Goal: Task Accomplishment & Management: Complete application form

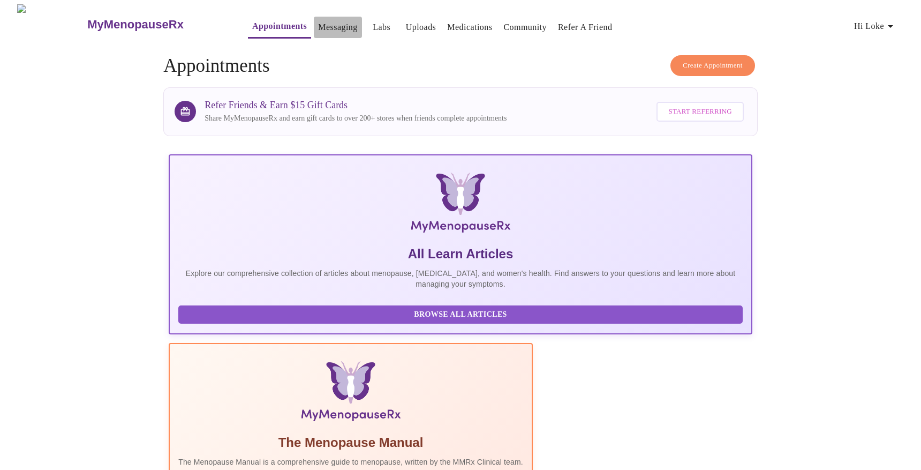
click at [318, 29] on link "Messaging" at bounding box center [337, 27] width 39 height 15
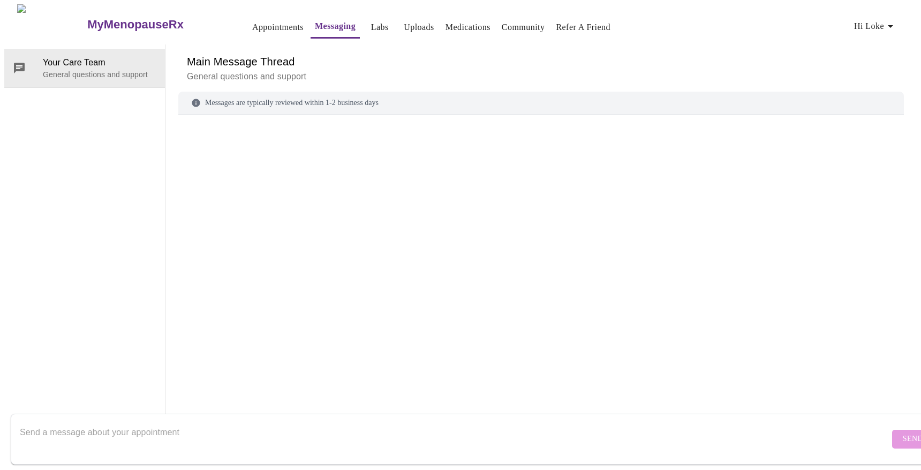
click at [263, 25] on link "Appointments" at bounding box center [277, 27] width 51 height 15
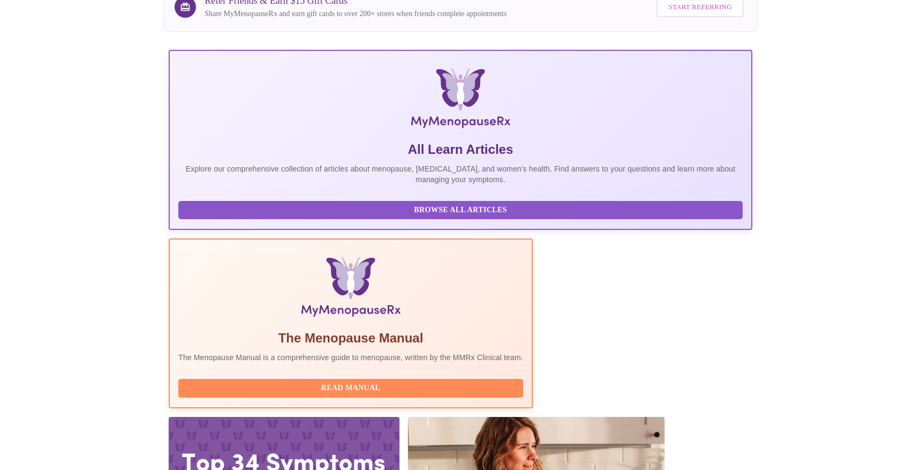
scroll to position [116, 0]
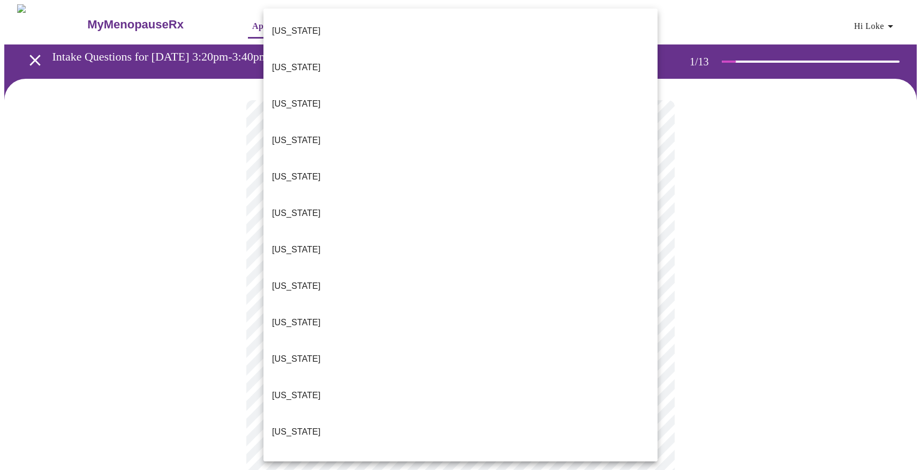
click at [286, 425] on p "[US_STATE]" at bounding box center [296, 431] width 49 height 13
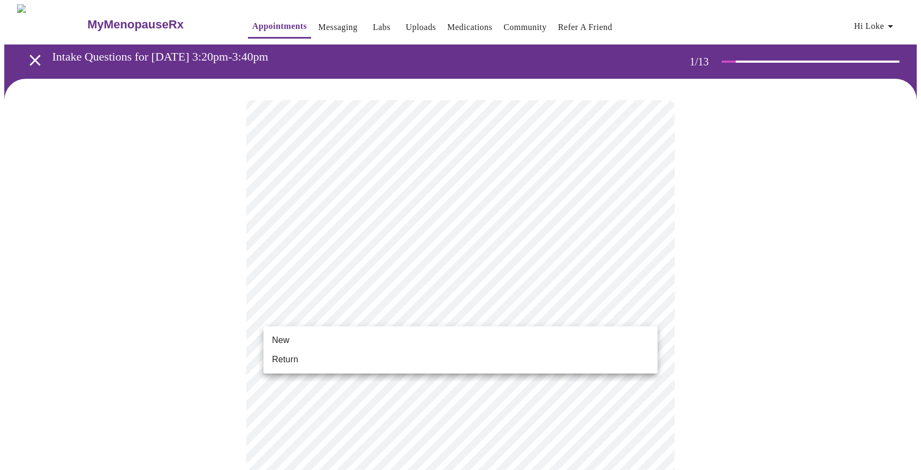
click at [303, 334] on li "New" at bounding box center [460, 339] width 394 height 19
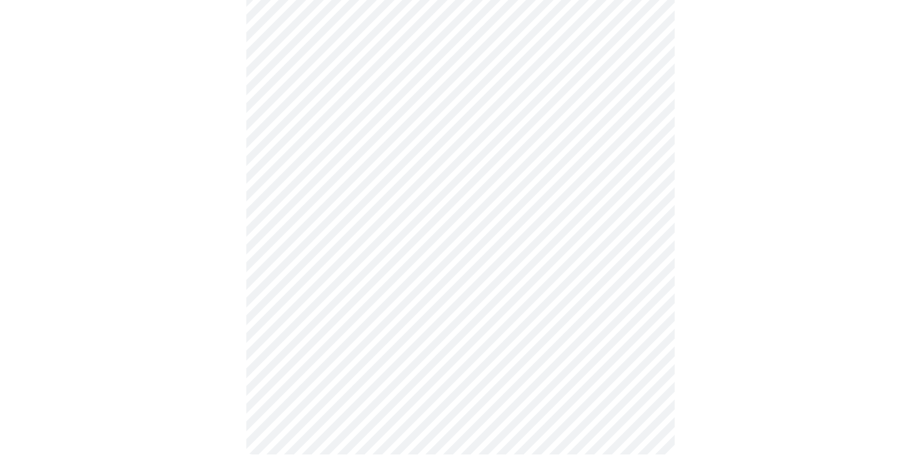
scroll to position [494, 0]
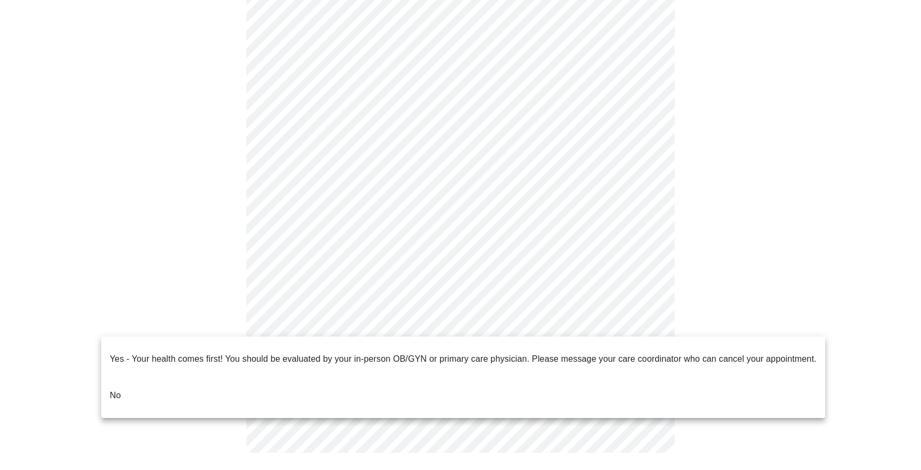
click at [123, 381] on li "No" at bounding box center [463, 395] width 724 height 36
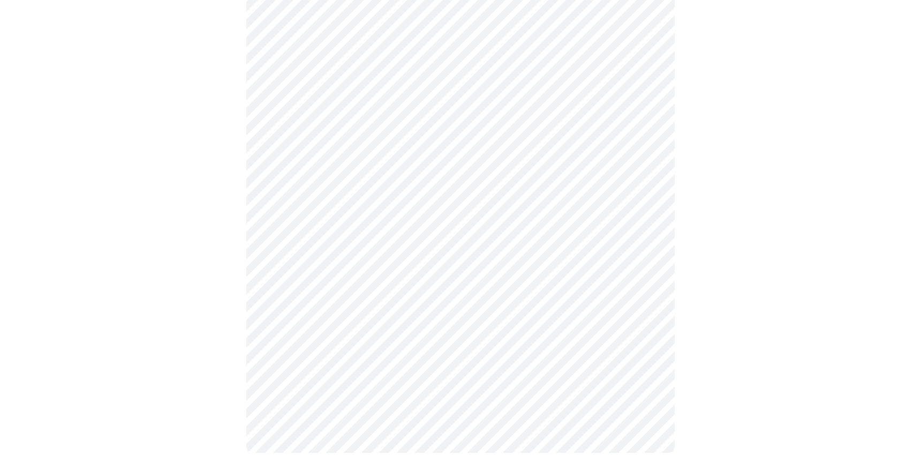
scroll to position [0, 0]
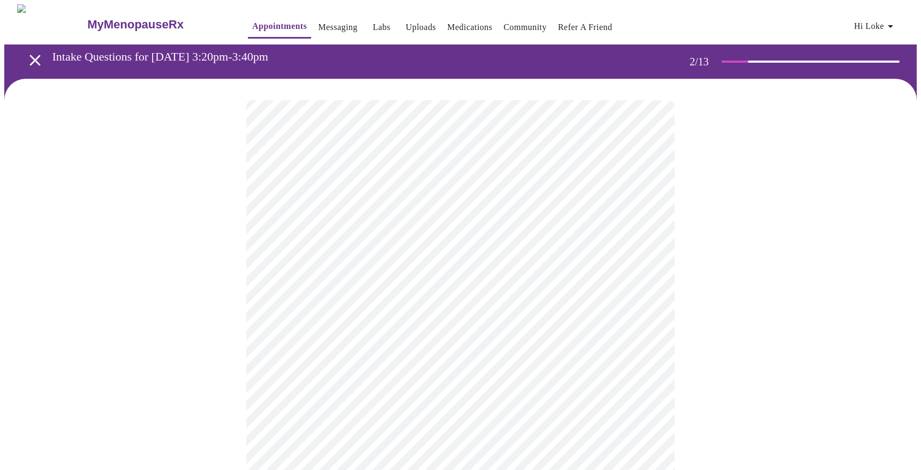
click at [435, 226] on body "MyMenopauseRx Appointments Messaging Labs Uploads Medications Community Refer a…" at bounding box center [460, 326] width 912 height 644
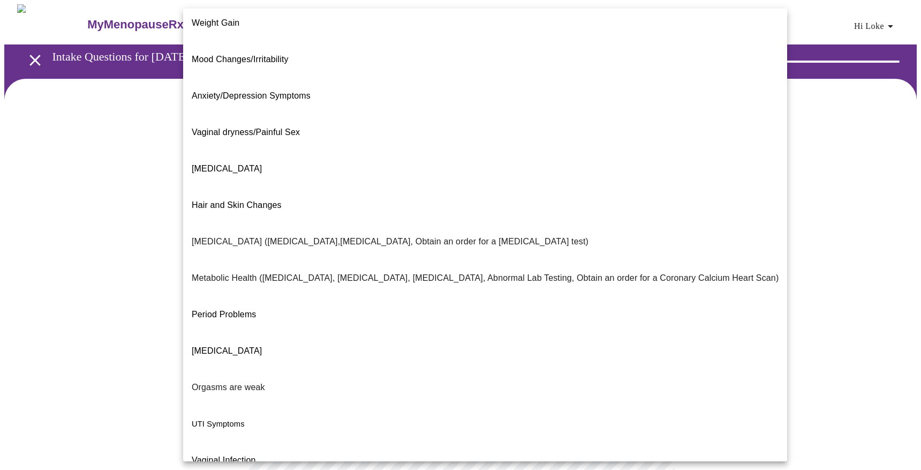
scroll to position [85, 0]
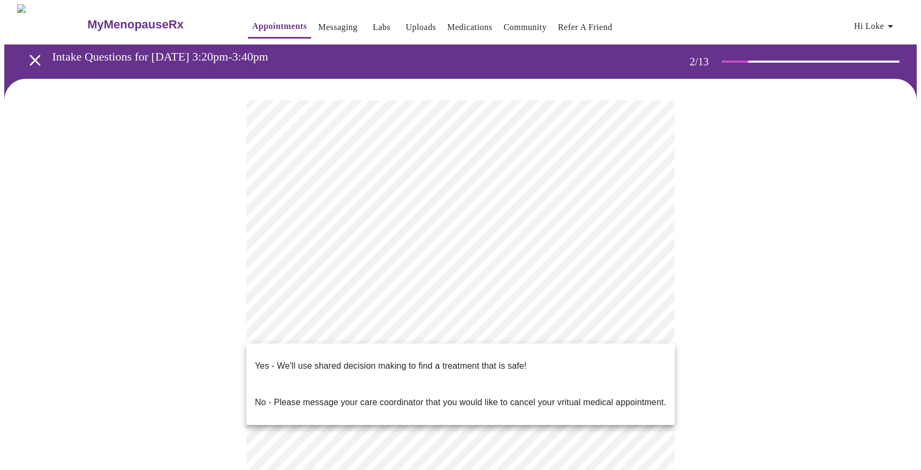
click at [330, 333] on body "MyMenopauseRx Appointments Messaging Labs Uploads Medications Community Refer a…" at bounding box center [460, 322] width 912 height 637
click at [332, 359] on p "Yes - We'll use shared decision making to find a treatment that is safe!" at bounding box center [390, 365] width 271 height 13
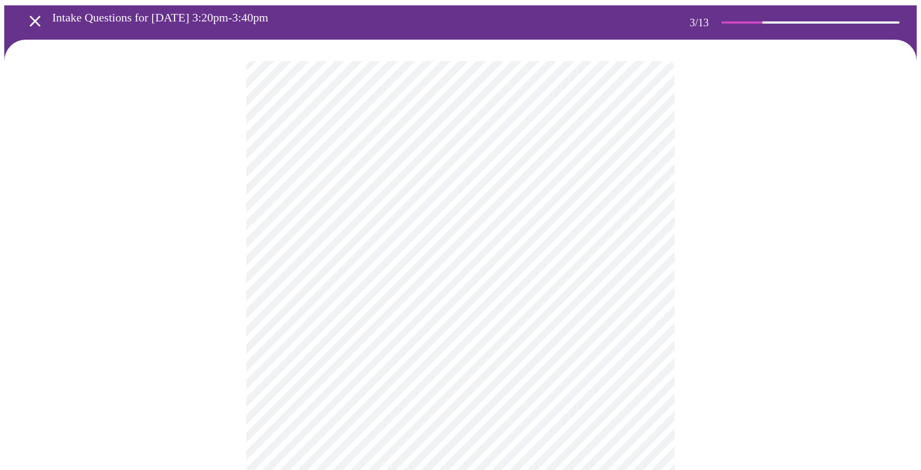
scroll to position [40, 0]
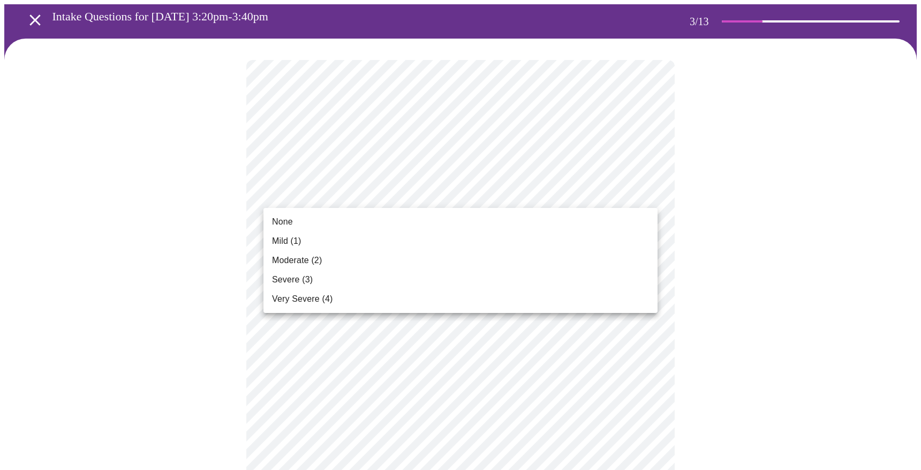
click at [313, 244] on li "Mild (1)" at bounding box center [460, 240] width 394 height 19
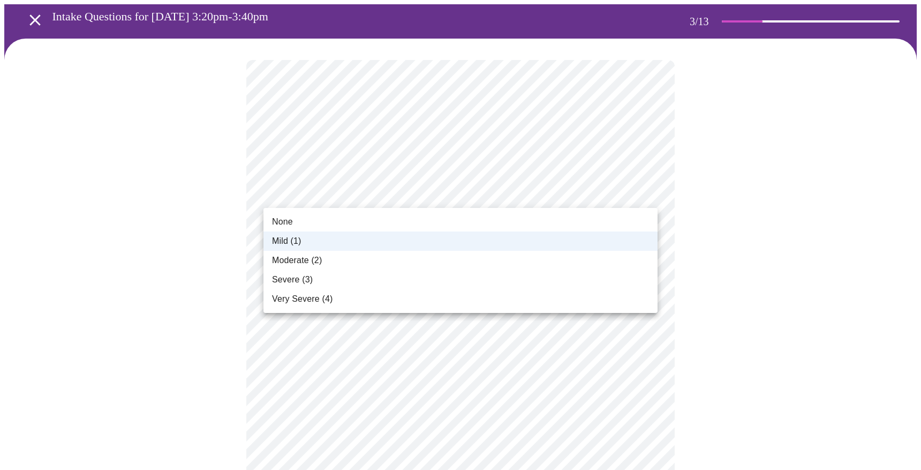
click at [100, 228] on div at bounding box center [460, 235] width 921 height 470
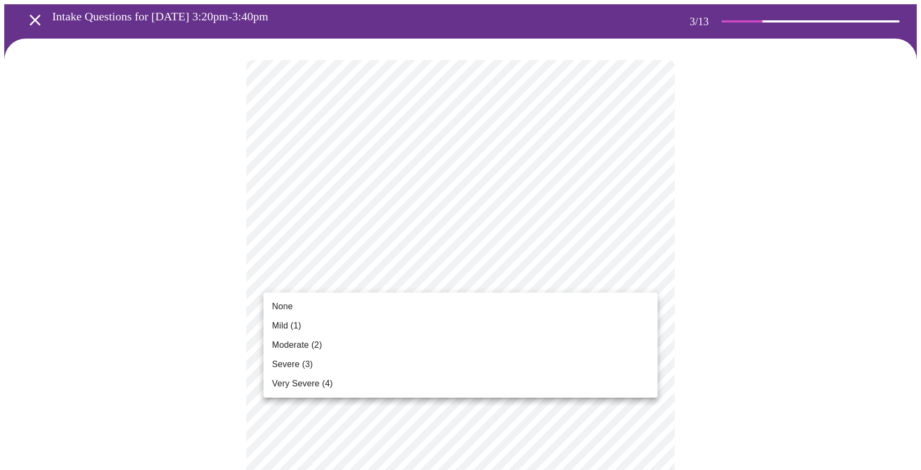
click at [301, 345] on span "Moderate (2)" at bounding box center [297, 344] width 50 height 13
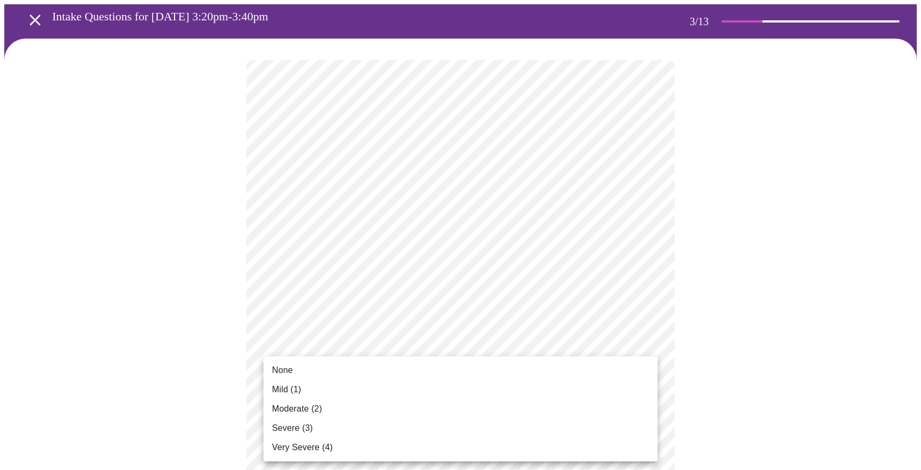
click at [329, 386] on li "Mild (1)" at bounding box center [460, 389] width 394 height 19
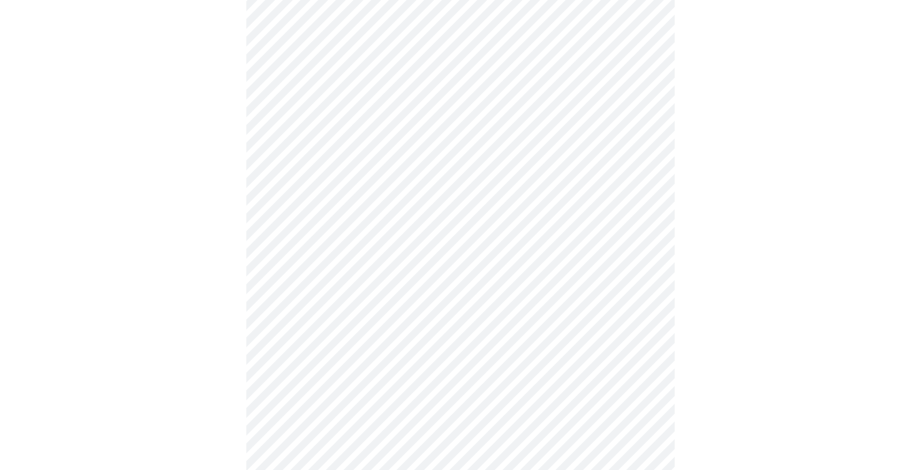
scroll to position [218, 0]
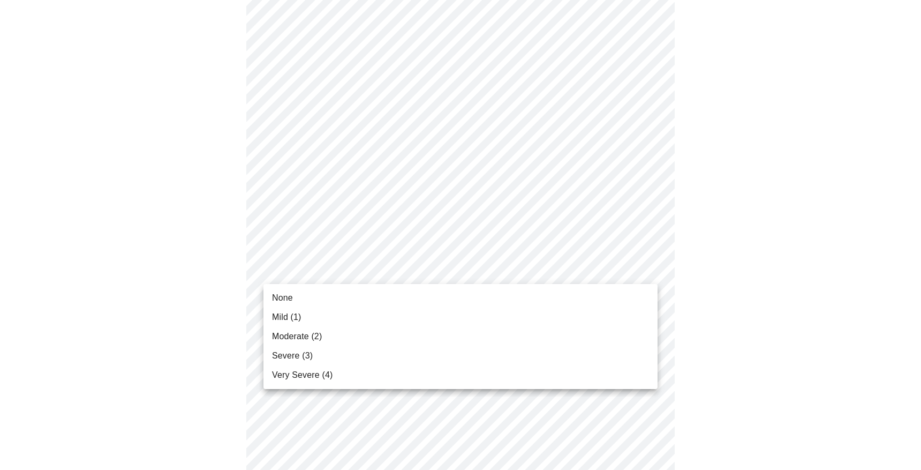
click at [342, 271] on body "MyMenopauseRx Appointments Messaging Labs Uploads Medications Community Refer a…" at bounding box center [460, 475] width 912 height 1379
click at [387, 222] on div at bounding box center [460, 235] width 921 height 470
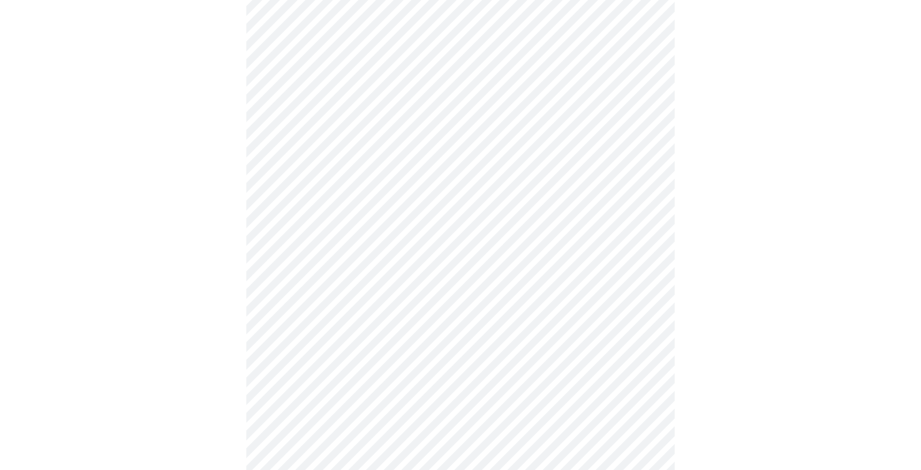
click at [340, 273] on body "MyMenopauseRx Appointments Messaging Labs Uploads Medications Community Refer a…" at bounding box center [460, 475] width 912 height 1379
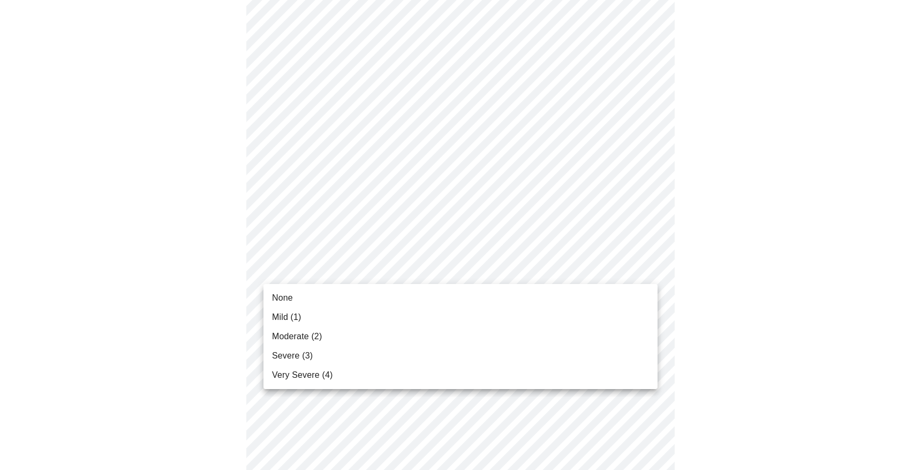
click at [304, 334] on span "Moderate (2)" at bounding box center [297, 336] width 50 height 13
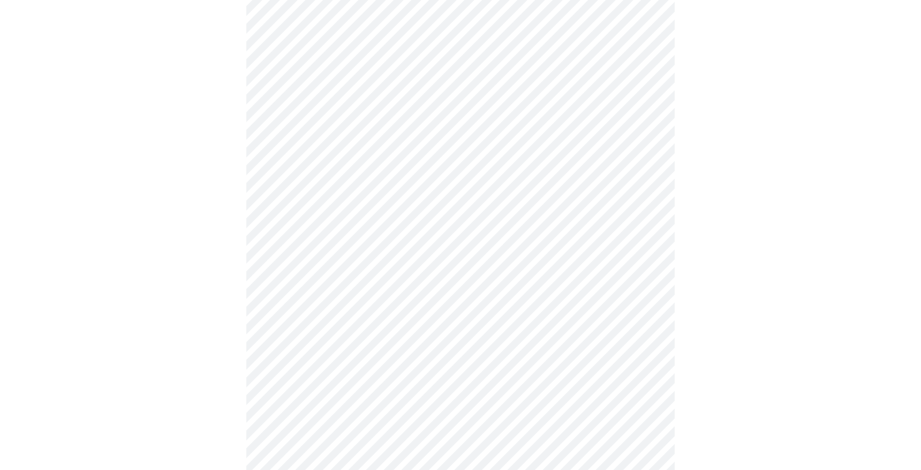
click at [304, 334] on body "MyMenopauseRx Appointments Messaging Labs Uploads Medications Community Refer a…" at bounding box center [460, 468] width 912 height 1364
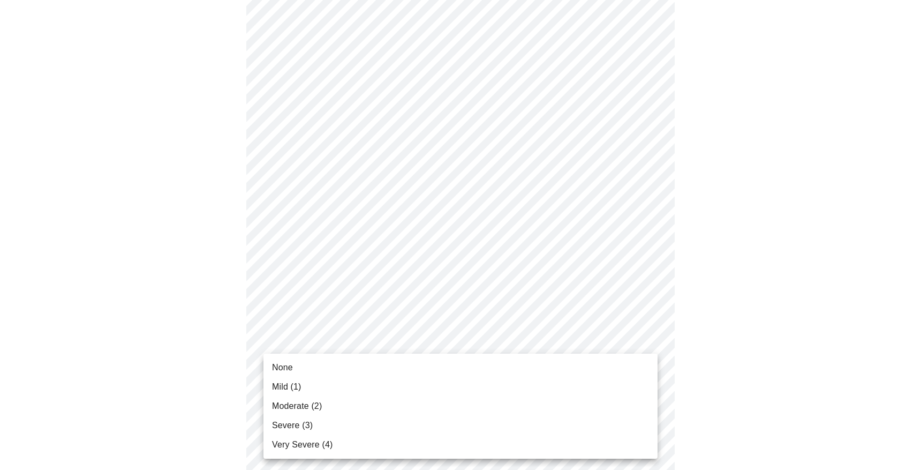
click at [288, 424] on span "Severe (3)" at bounding box center [292, 425] width 41 height 13
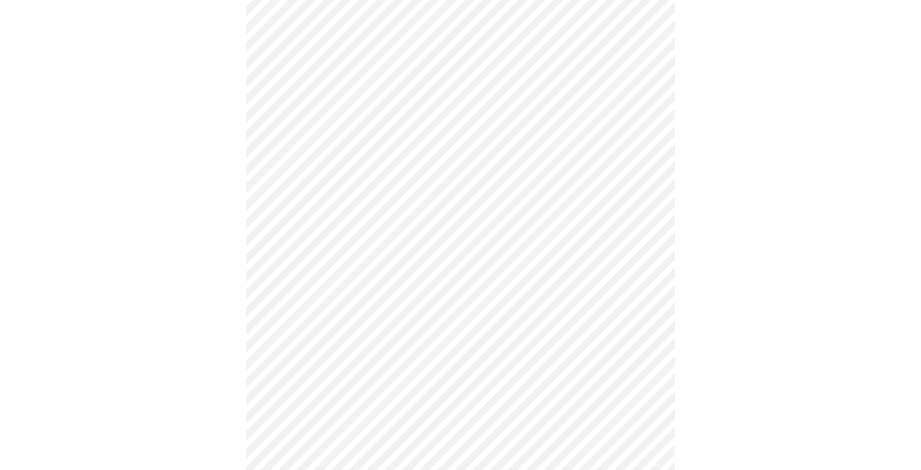
scroll to position [365, 0]
click at [327, 260] on body "MyMenopauseRx Appointments Messaging Labs Uploads Medications Community Refer a…" at bounding box center [460, 314] width 912 height 1349
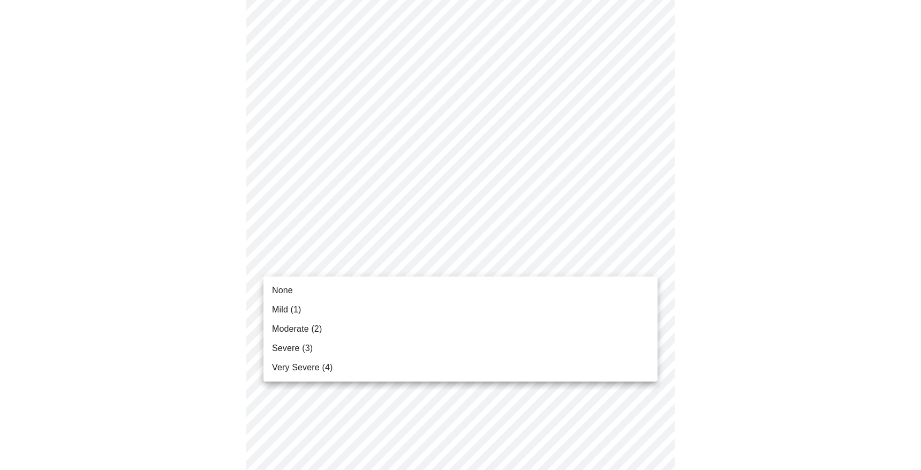
click at [298, 346] on span "Severe (3)" at bounding box center [292, 348] width 41 height 13
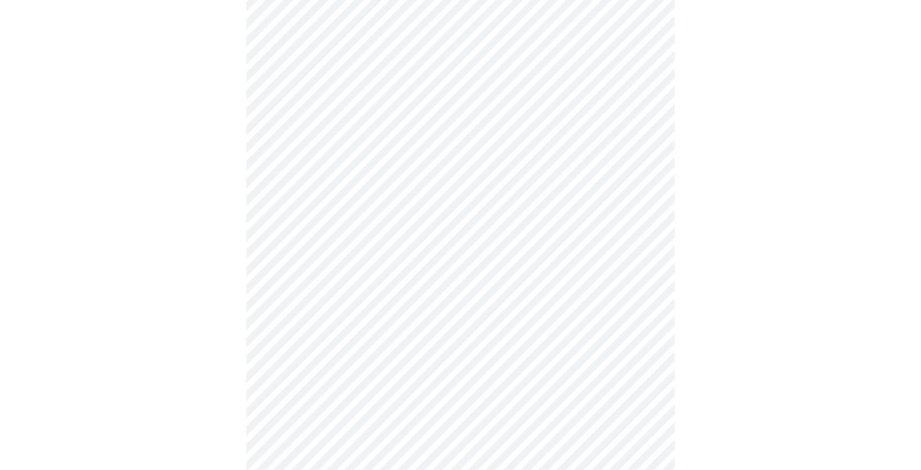
scroll to position [592, 0]
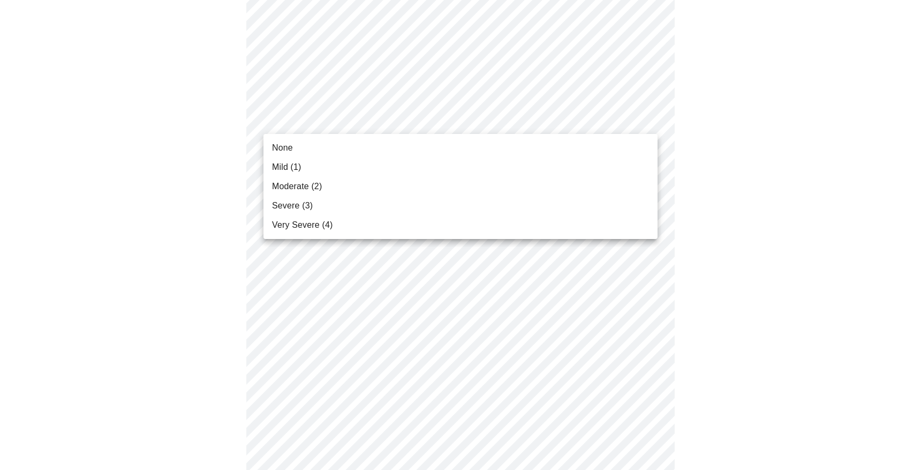
click at [330, 122] on body "MyMenopauseRx Appointments Messaging Labs Uploads Medications Community Refer a…" at bounding box center [460, 80] width 912 height 1334
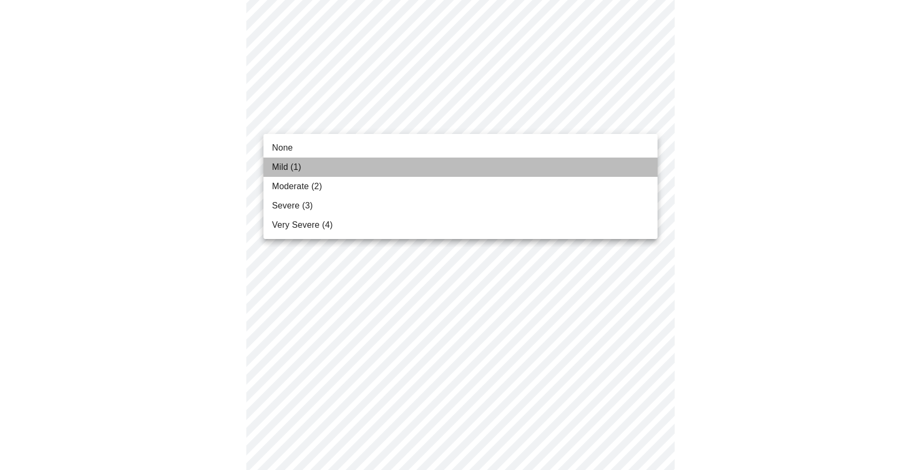
click at [296, 164] on span "Mild (1)" at bounding box center [286, 167] width 29 height 13
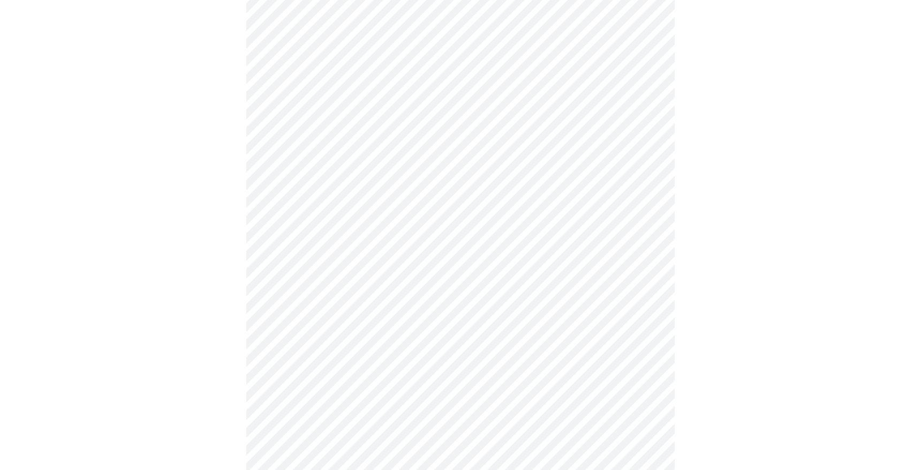
click at [327, 202] on body "MyMenopauseRx Appointments Messaging Labs Uploads Medications Community Refer a…" at bounding box center [460, 72] width 912 height 1319
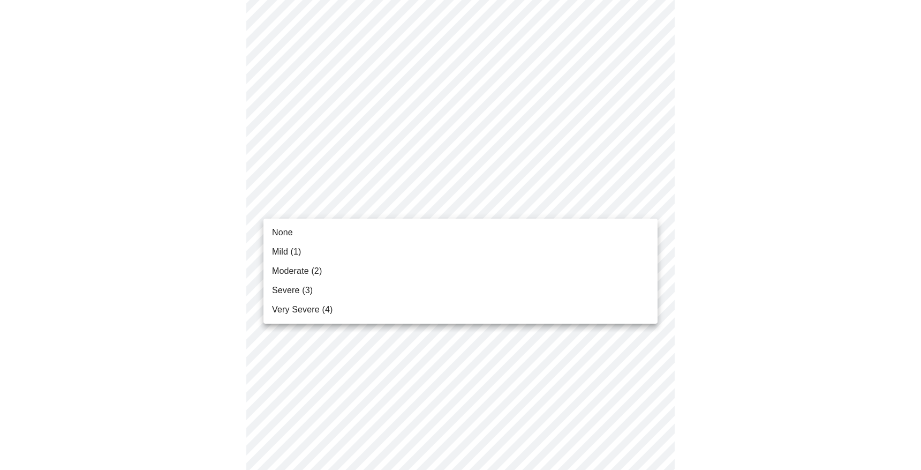
click at [289, 271] on span "Moderate (2)" at bounding box center [297, 270] width 50 height 13
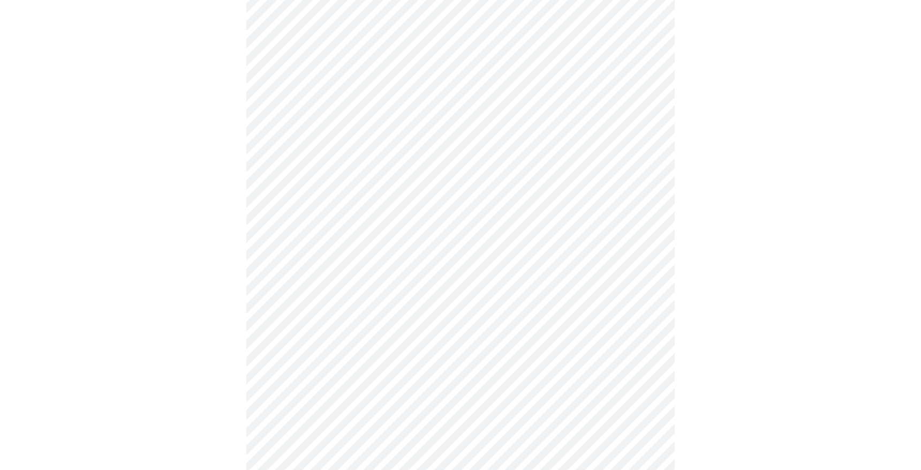
click at [333, 289] on body "MyMenopauseRx Appointments Messaging Labs Uploads Medications Community Refer a…" at bounding box center [460, 65] width 912 height 1304
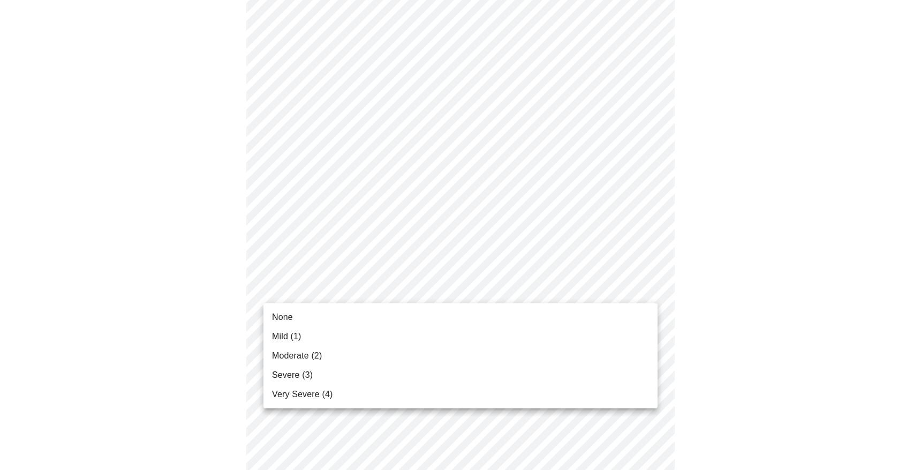
click at [293, 336] on span "Mild (1)" at bounding box center [286, 336] width 29 height 13
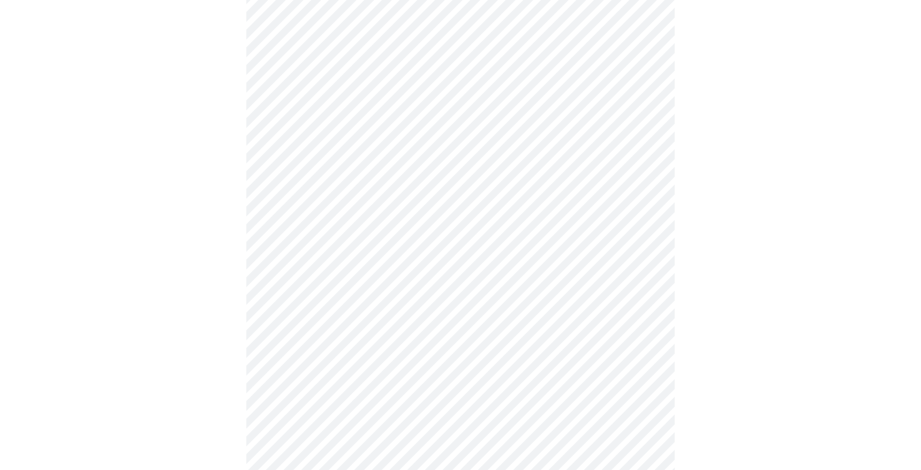
scroll to position [679, 0]
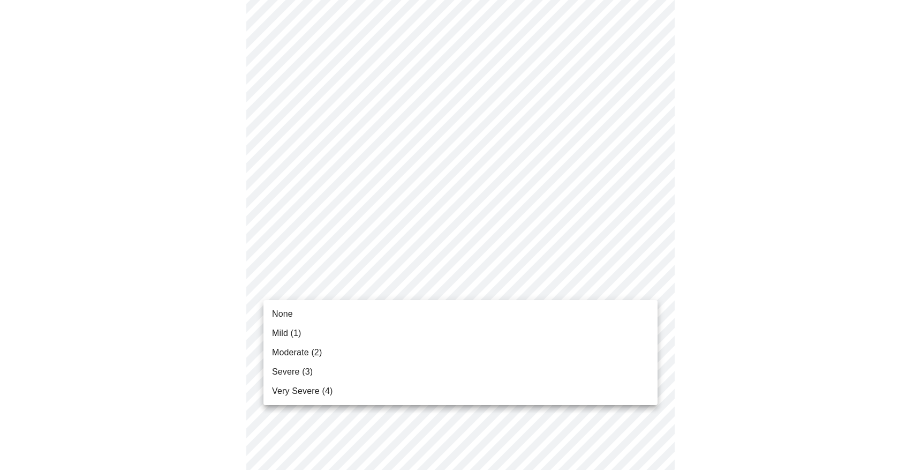
click at [281, 330] on span "Mild (1)" at bounding box center [286, 333] width 29 height 13
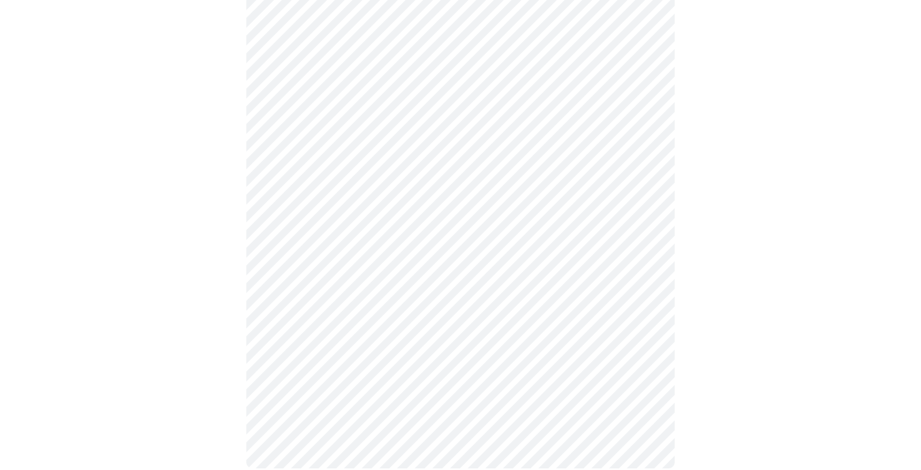
scroll to position [805, 0]
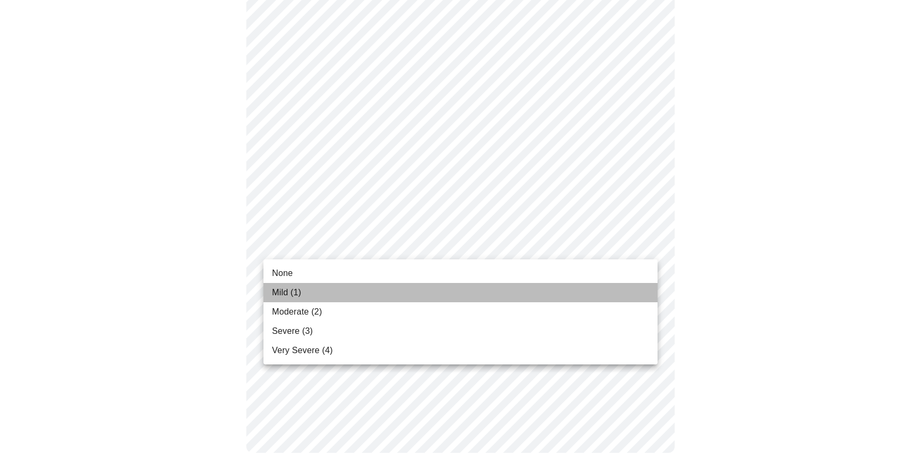
click at [306, 298] on li "Mild (1)" at bounding box center [460, 292] width 394 height 19
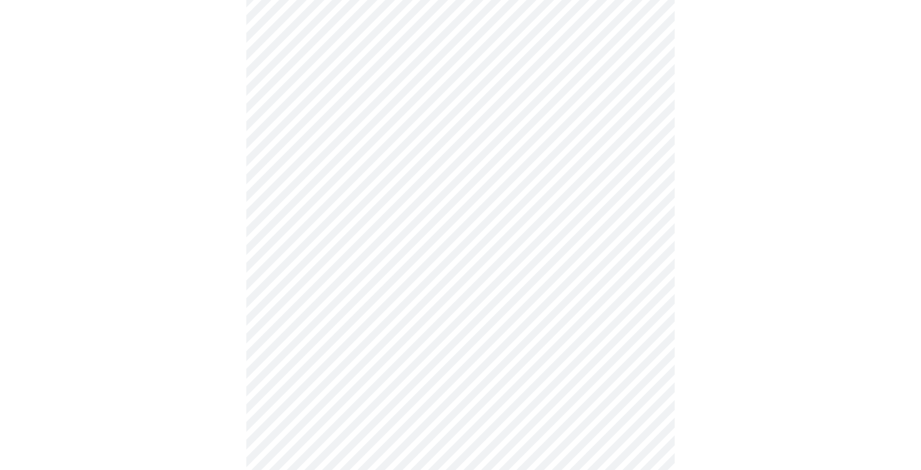
scroll to position [697, 0]
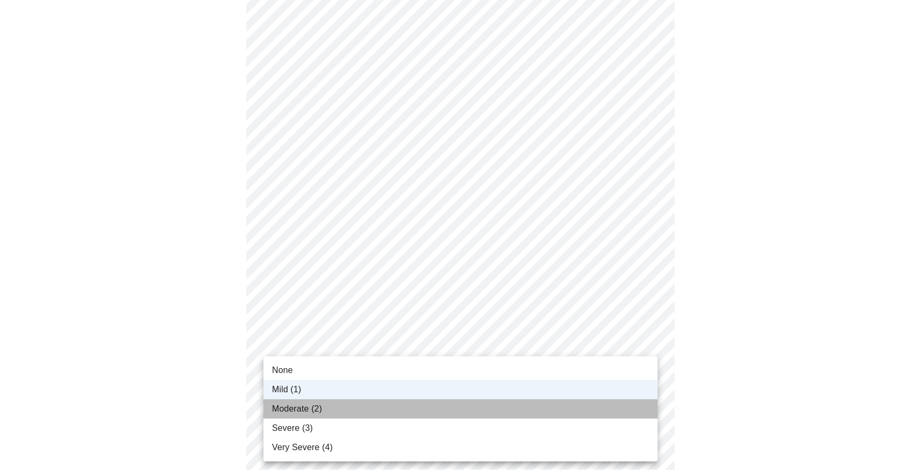
click at [296, 410] on span "Moderate (2)" at bounding box center [297, 408] width 50 height 13
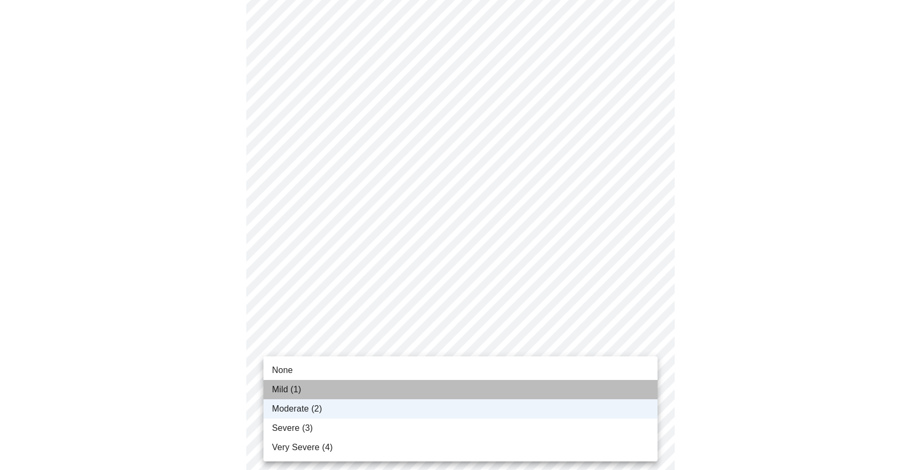
click at [312, 396] on li "Mild (1)" at bounding box center [460, 389] width 394 height 19
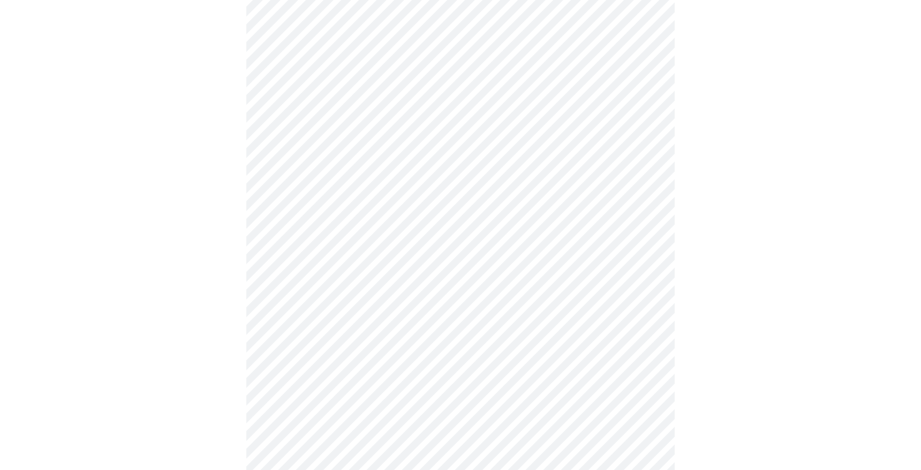
scroll to position [360, 0]
click at [347, 285] on body "MyMenopauseRx Appointments Messaging Labs Uploads Medications Community Refer a…" at bounding box center [460, 172] width 912 height 1057
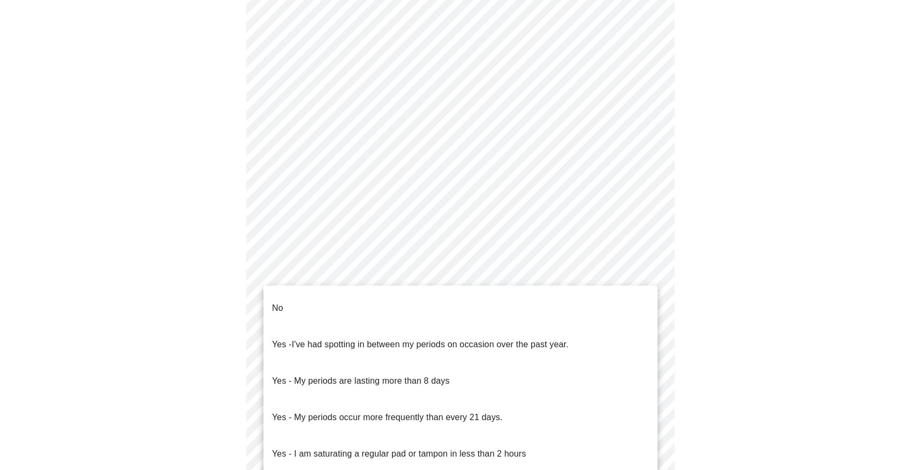
click at [383, 339] on span "I've had spotting in between my periods on occasion over the past year." at bounding box center [430, 343] width 277 height 9
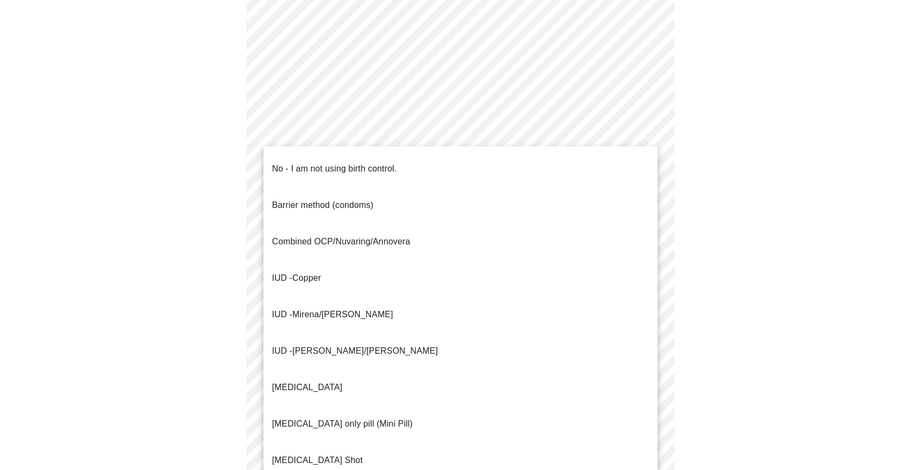
click at [412, 367] on body "MyMenopauseRx Appointments Messaging Labs Uploads Medications Community Refer a…" at bounding box center [460, 169] width 912 height 1050
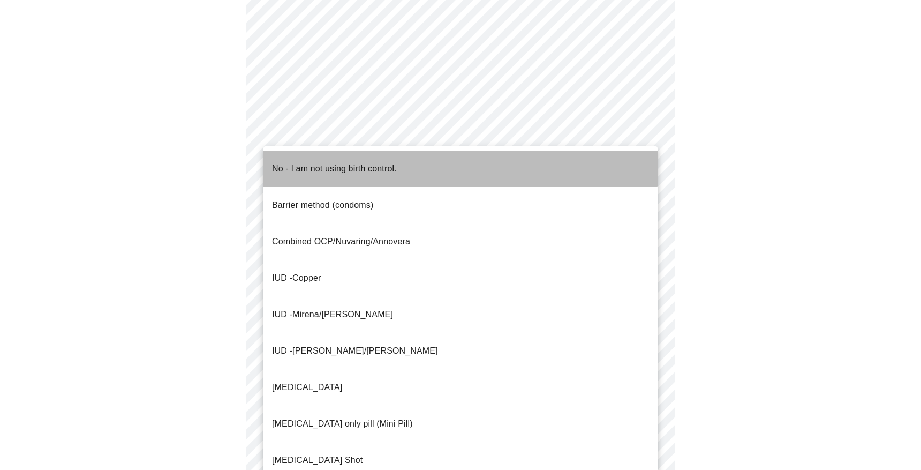
click at [339, 162] on p "No - I am not using birth control." at bounding box center [334, 168] width 125 height 13
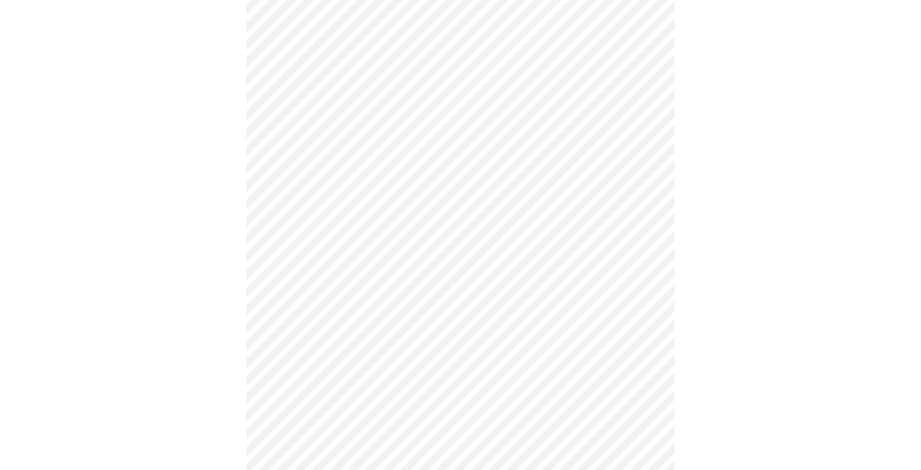
scroll to position [512, 0]
click at [341, 212] on body "MyMenopauseRx Appointments Messaging Labs Uploads Medications Community Refer a…" at bounding box center [460, 14] width 912 height 1044
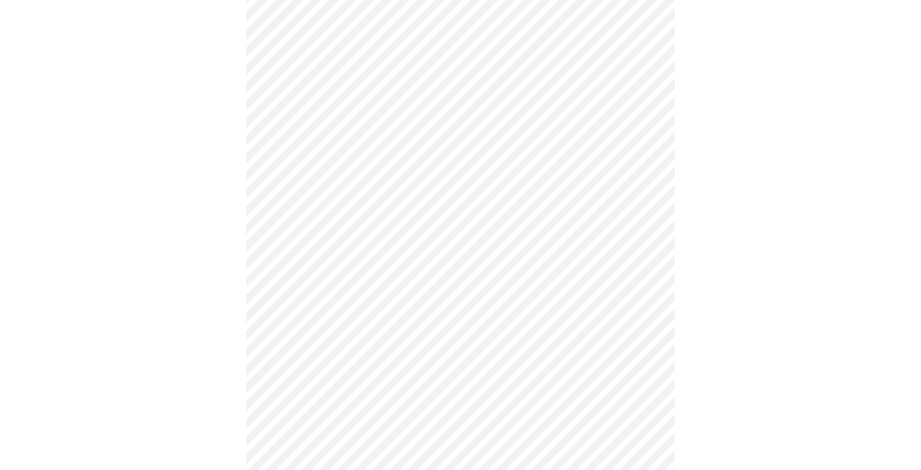
click at [350, 293] on body "MyMenopauseRx Appointments Messaging Labs Uploads Medications Community Refer a…" at bounding box center [460, 14] width 912 height 1044
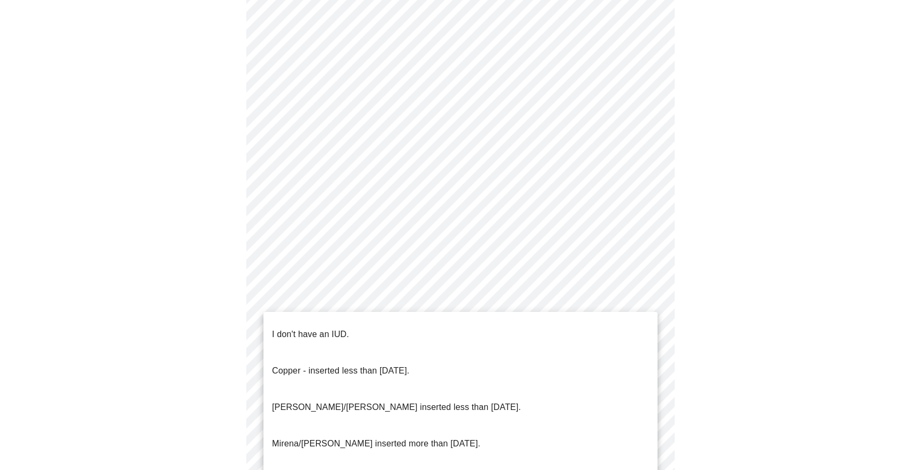
click at [330, 328] on p "I don't have an IUD." at bounding box center [310, 334] width 77 height 13
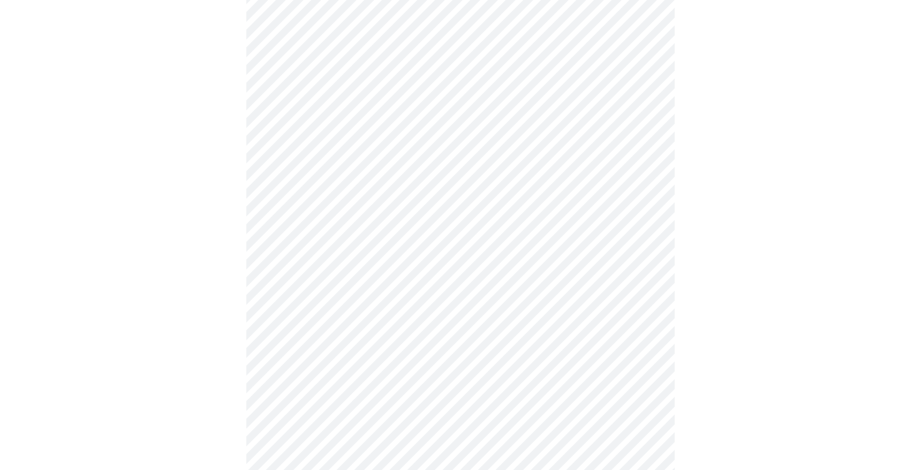
click at [317, 370] on body "MyMenopauseRx Appointments Messaging Labs Uploads Medications Community Refer a…" at bounding box center [460, 11] width 912 height 1038
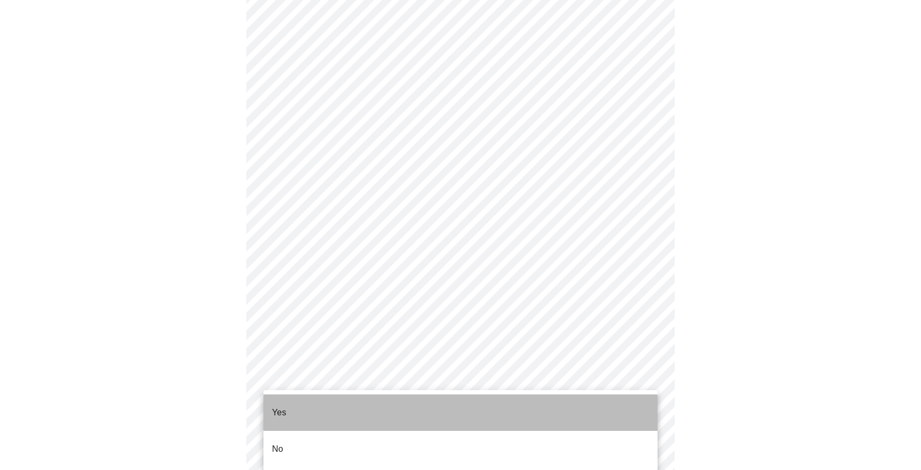
click at [297, 413] on li "Yes" at bounding box center [460, 412] width 394 height 36
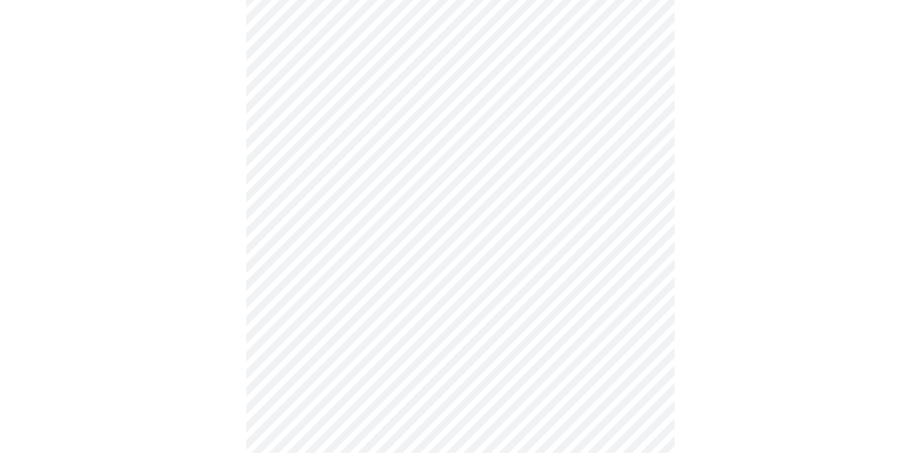
scroll to position [0, 0]
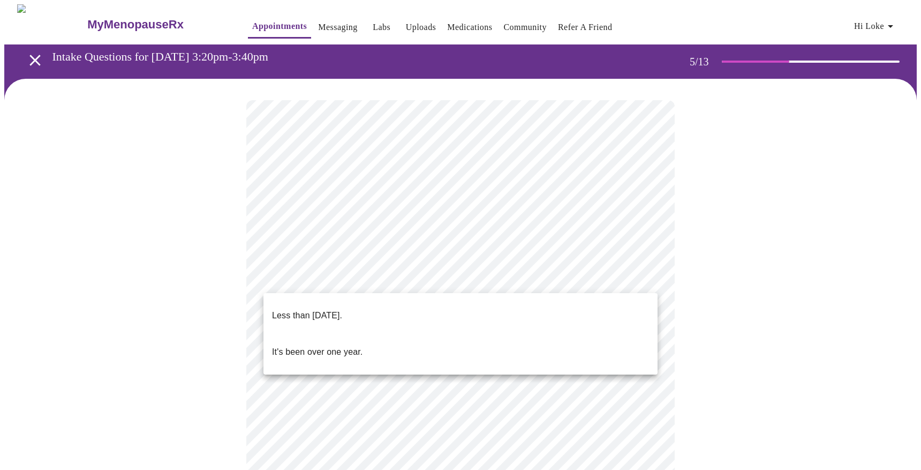
click at [374, 274] on body "MyMenopauseRx Appointments Messaging Labs Uploads Medications Community Refer a…" at bounding box center [460, 437] width 912 height 867
click at [331, 317] on span "Less than [DATE]." at bounding box center [307, 315] width 70 height 30
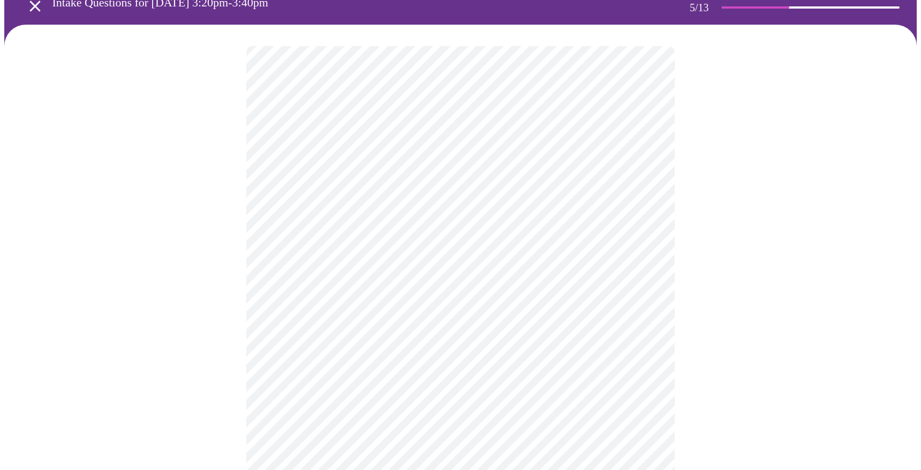
scroll to position [55, 0]
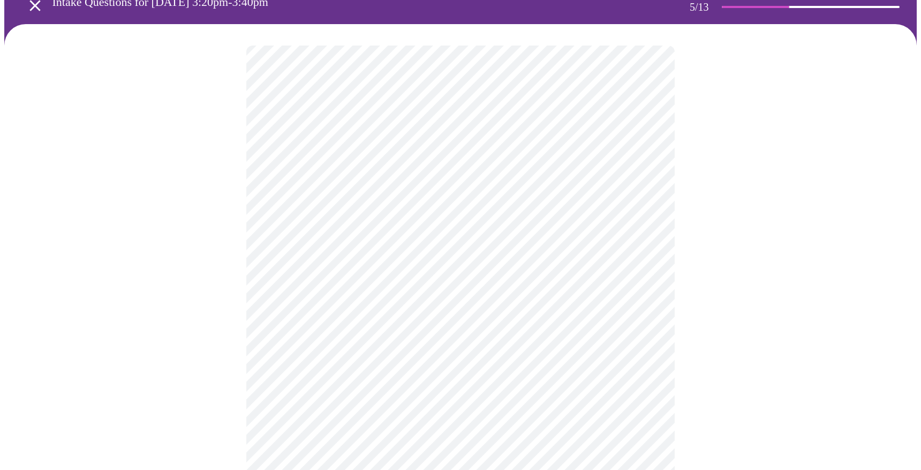
click at [317, 321] on body "MyMenopauseRx Appointments Messaging Labs Uploads Medications Community Refer a…" at bounding box center [460, 380] width 912 height 861
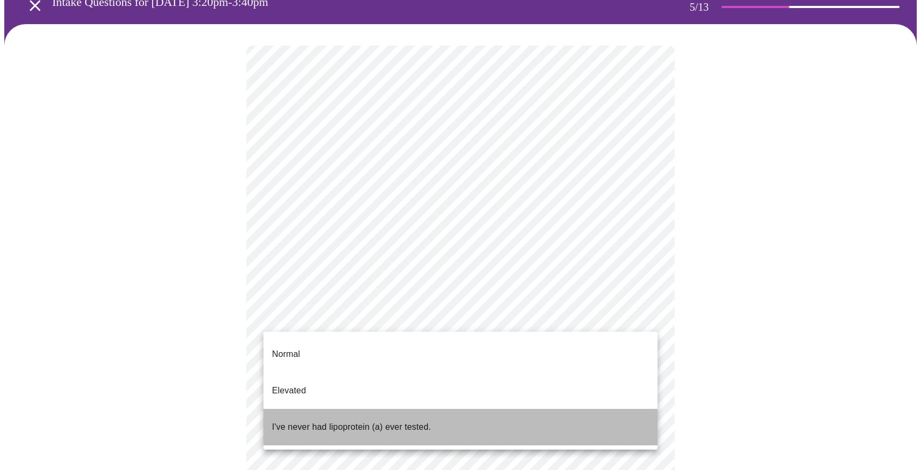
click at [327, 420] on p "I've never had lipoprotein (a) ever tested." at bounding box center [351, 426] width 159 height 13
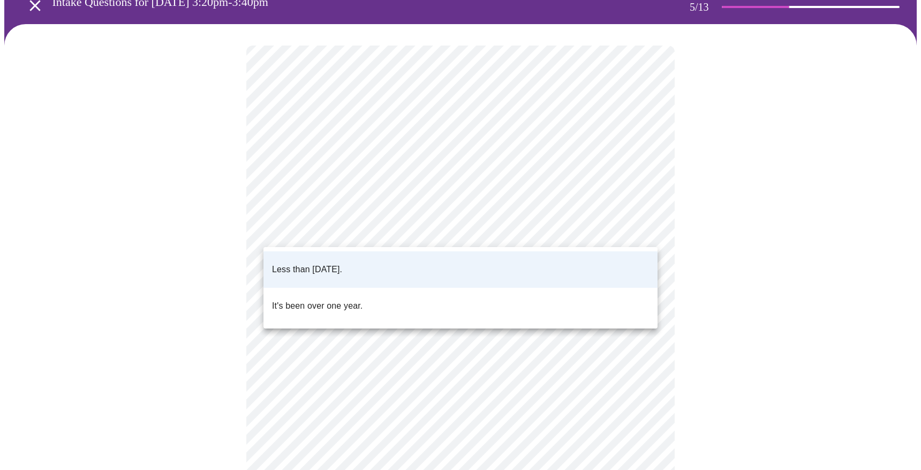
click at [338, 231] on body "MyMenopauseRx Appointments Messaging Labs Uploads Medications Community Refer a…" at bounding box center [460, 377] width 912 height 855
click at [251, 339] on div at bounding box center [460, 235] width 921 height 470
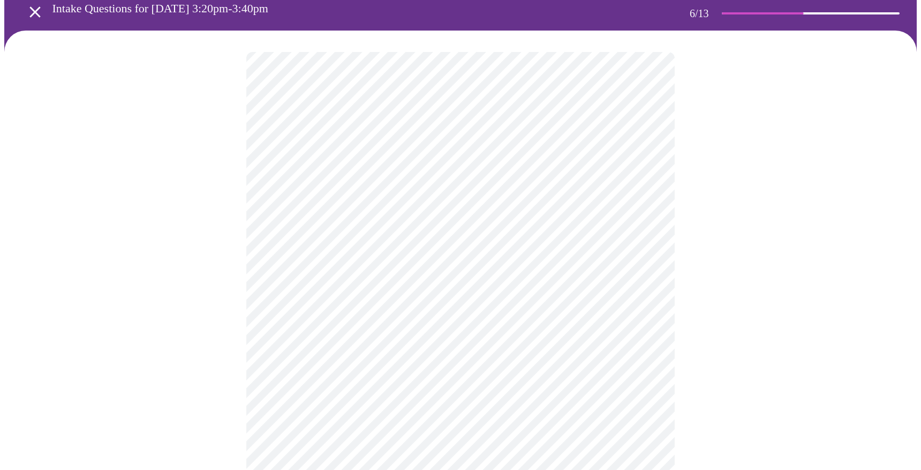
scroll to position [102, 0]
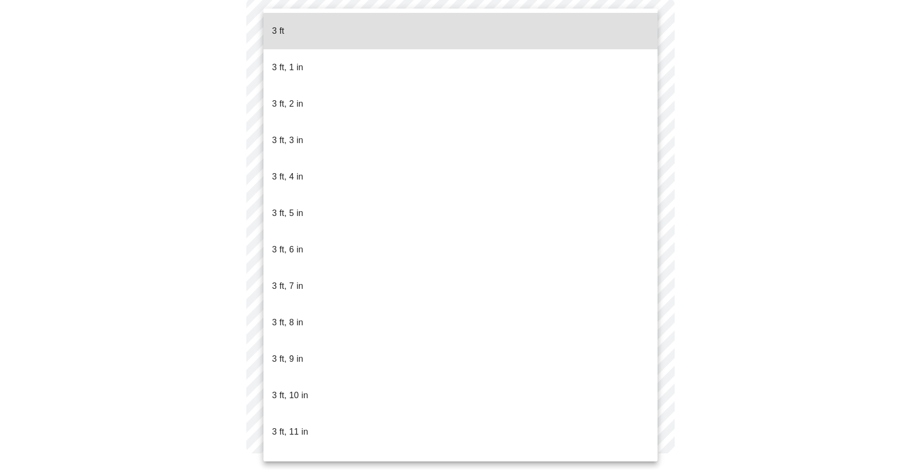
click at [283, 197] on body "MyMenopauseRx Appointments Messaging Labs Uploads Medications Community Refer a…" at bounding box center [460, 189] width 912 height 572
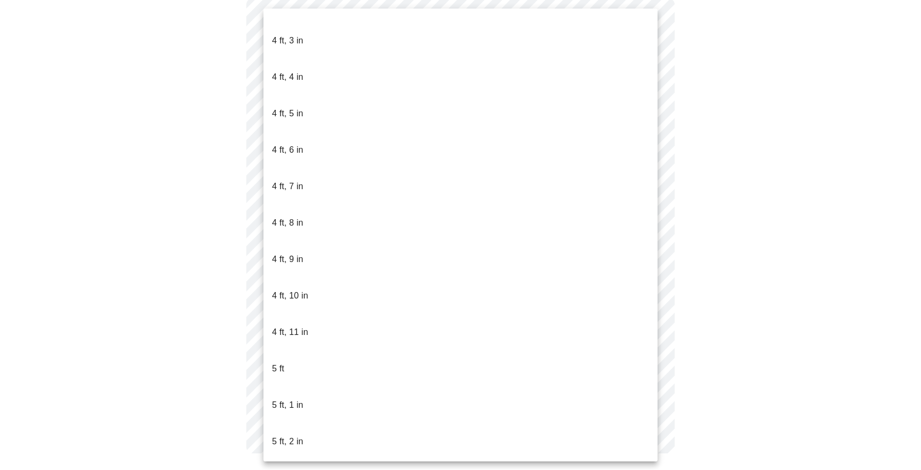
scroll to position [545, 0]
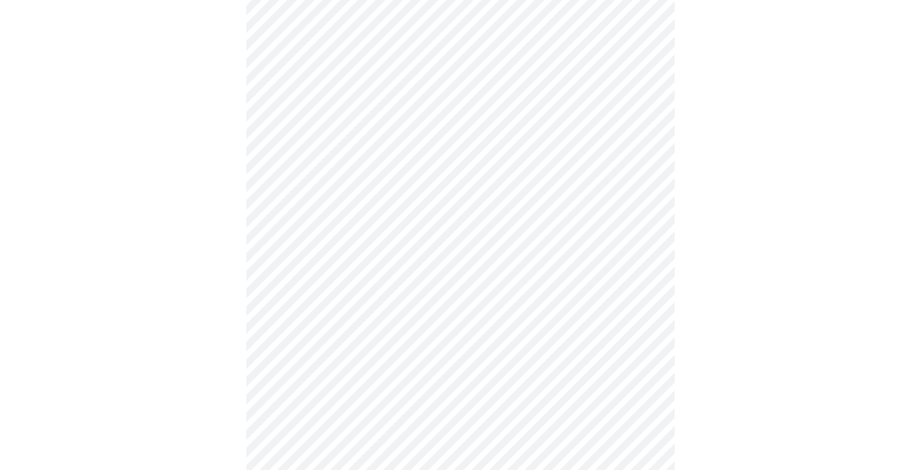
scroll to position [2755, 0]
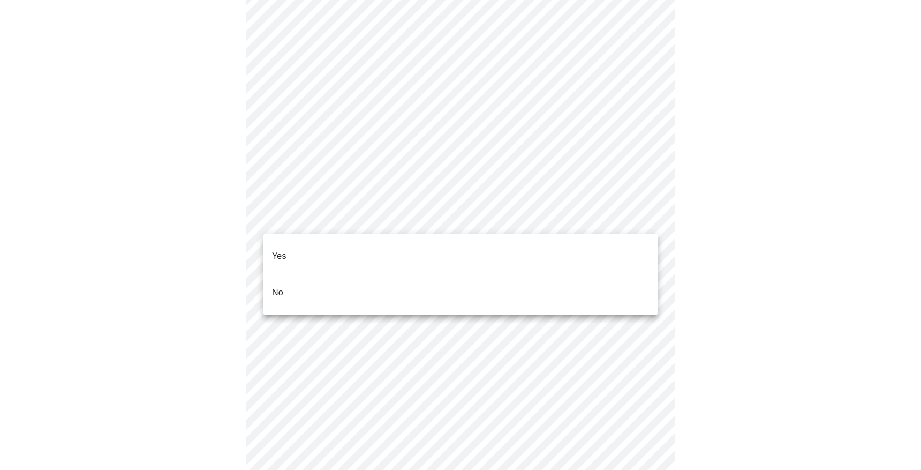
click at [294, 247] on li "Yes" at bounding box center [460, 256] width 394 height 36
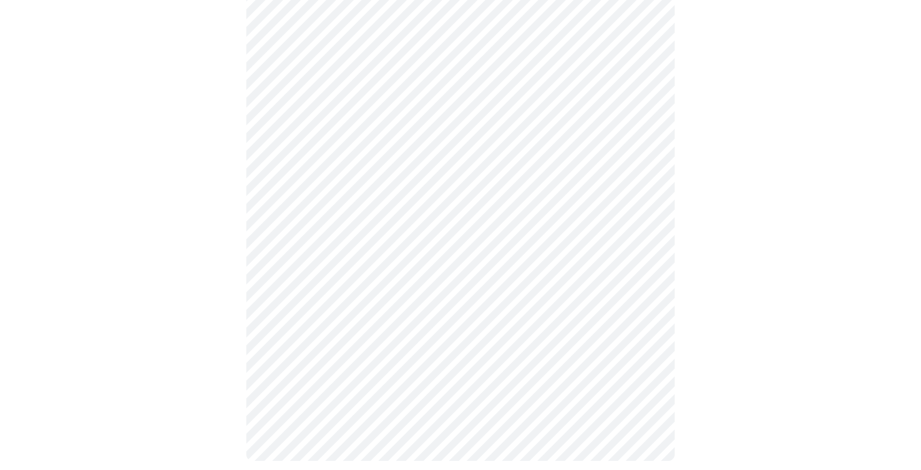
scroll to position [576, 0]
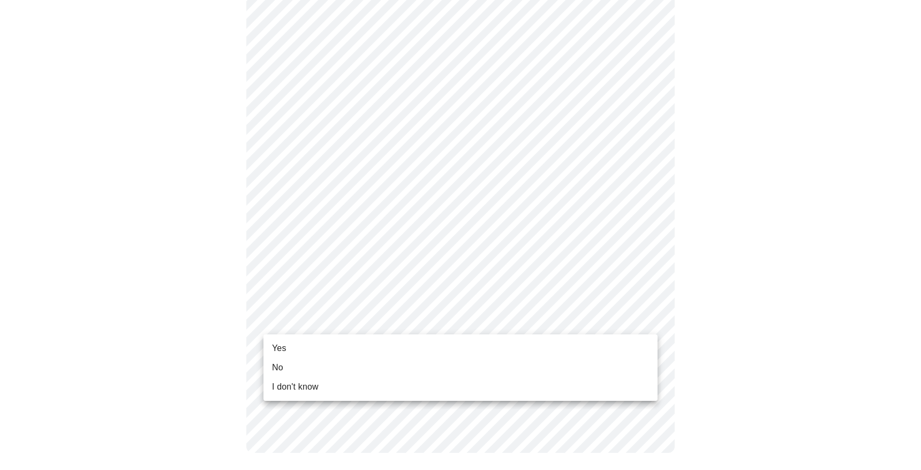
click at [299, 341] on li "Yes" at bounding box center [460, 347] width 394 height 19
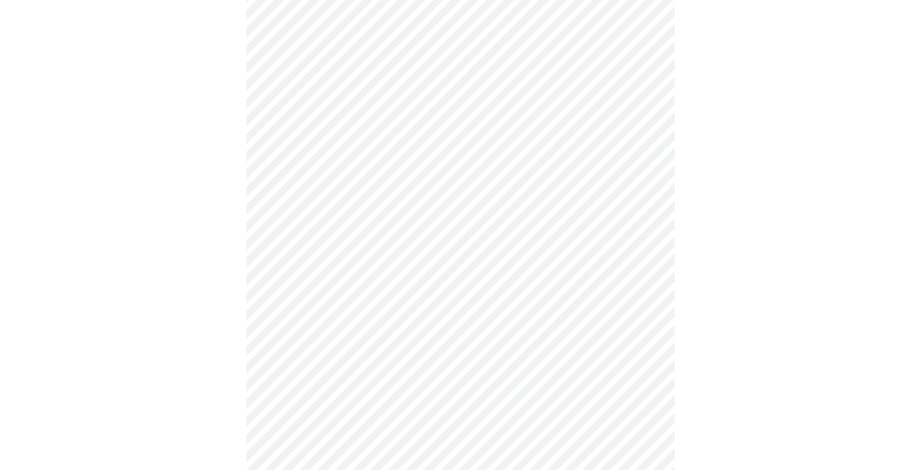
scroll to position [0, 0]
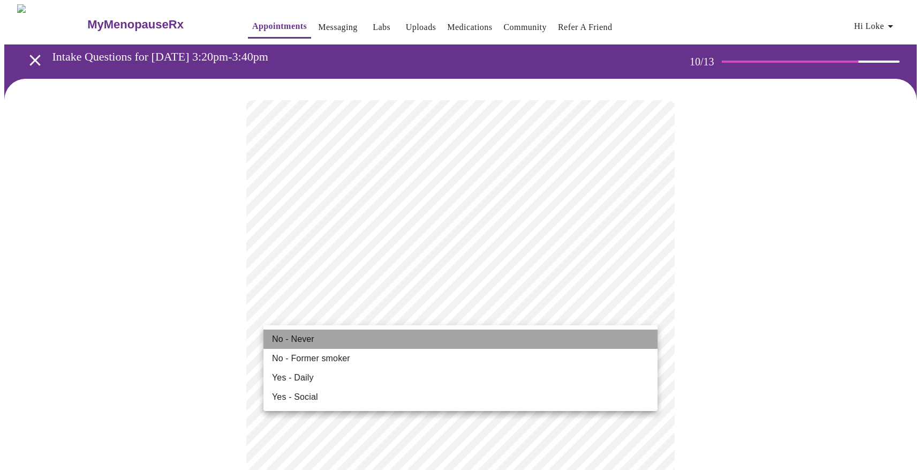
click at [316, 338] on li "No - Never" at bounding box center [460, 338] width 394 height 19
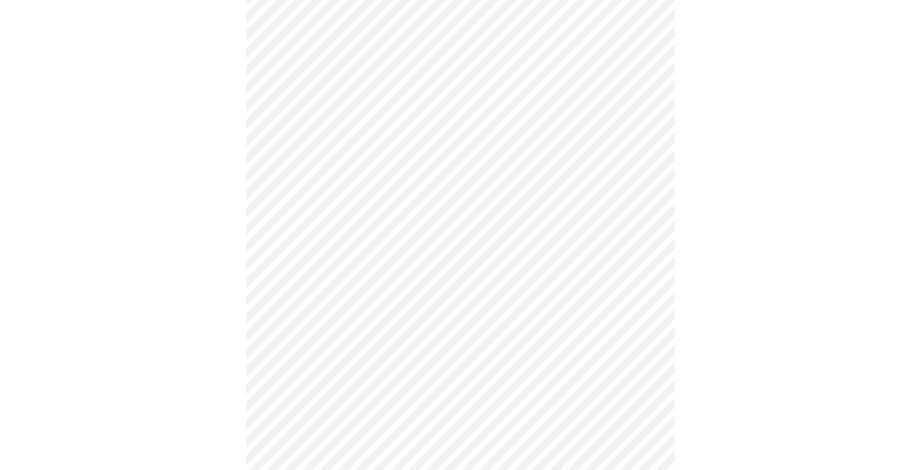
scroll to position [169, 0]
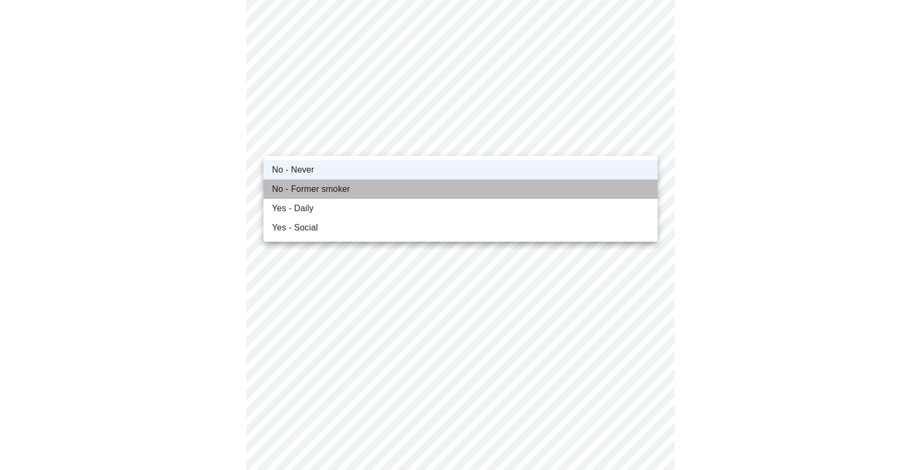
click at [311, 191] on span "No - Former smoker" at bounding box center [311, 189] width 78 height 13
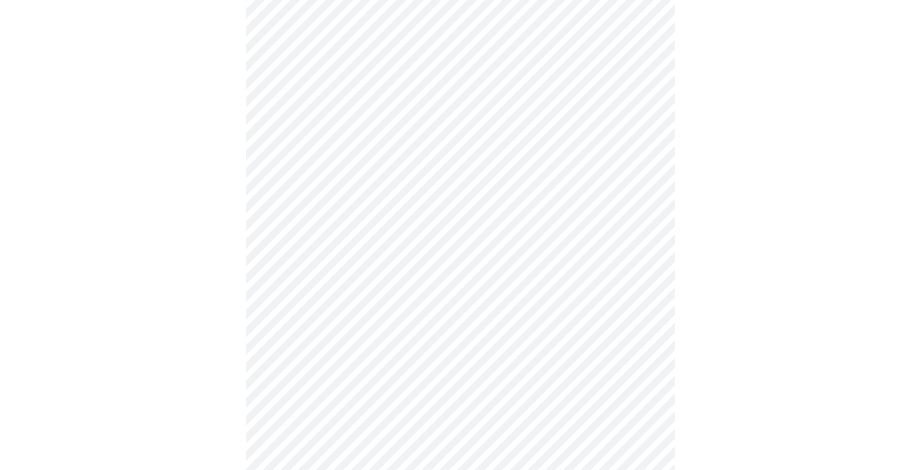
scroll to position [834, 0]
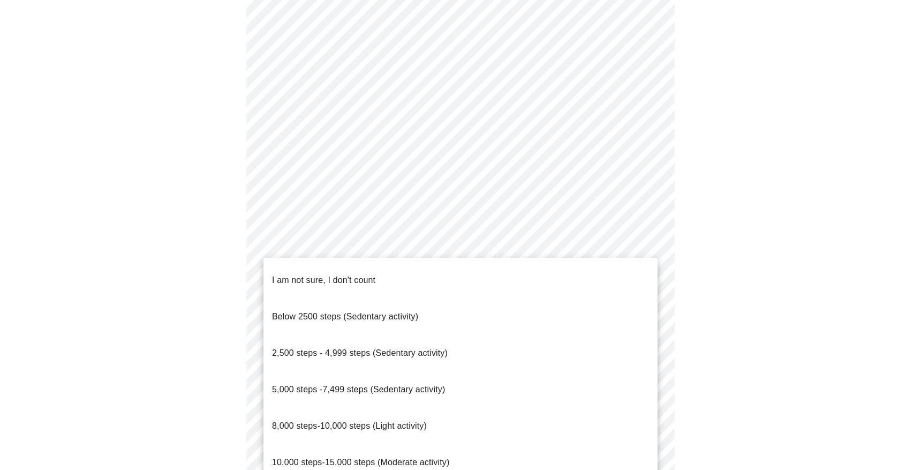
click at [287, 348] on span "2,500 steps - 4,999 steps (Sedentary activity)" at bounding box center [360, 352] width 176 height 9
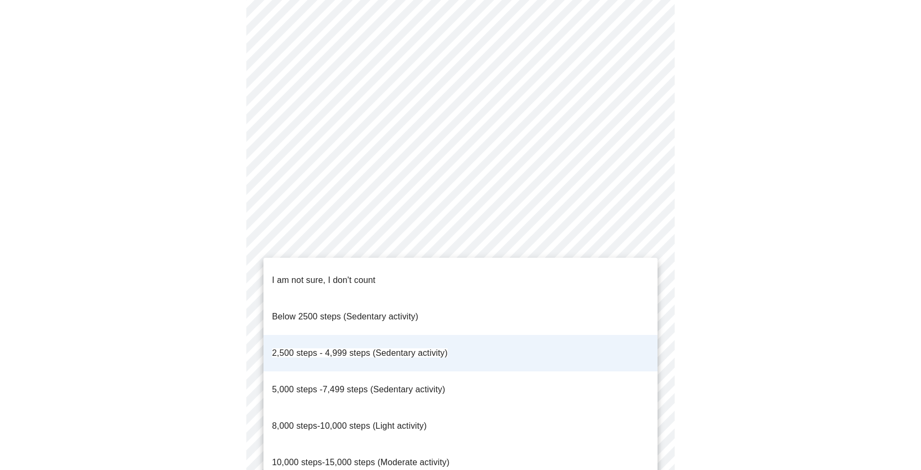
click at [314, 383] on p "5,000 steps -7,499 steps (Sedentary activity)" at bounding box center [358, 389] width 173 height 13
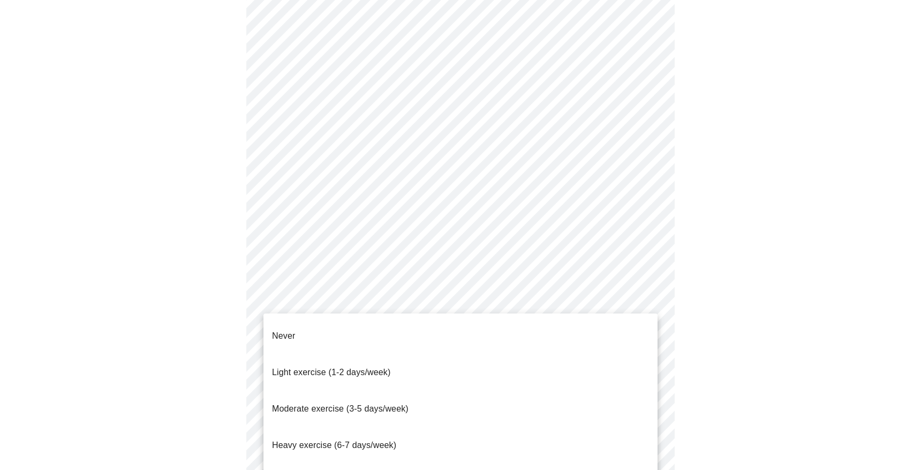
click at [308, 367] on span "Light exercise (1-2 days/week)" at bounding box center [331, 371] width 119 height 9
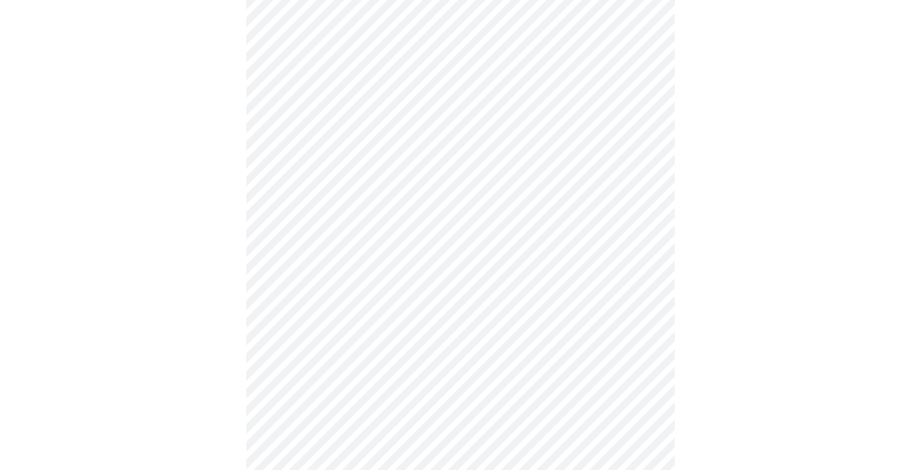
scroll to position [919, 0]
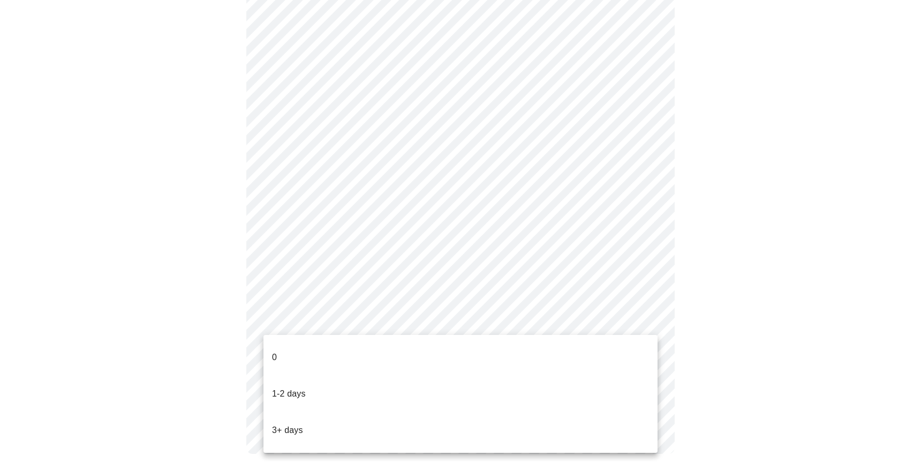
click at [314, 375] on li "1-2 days" at bounding box center [460, 393] width 394 height 36
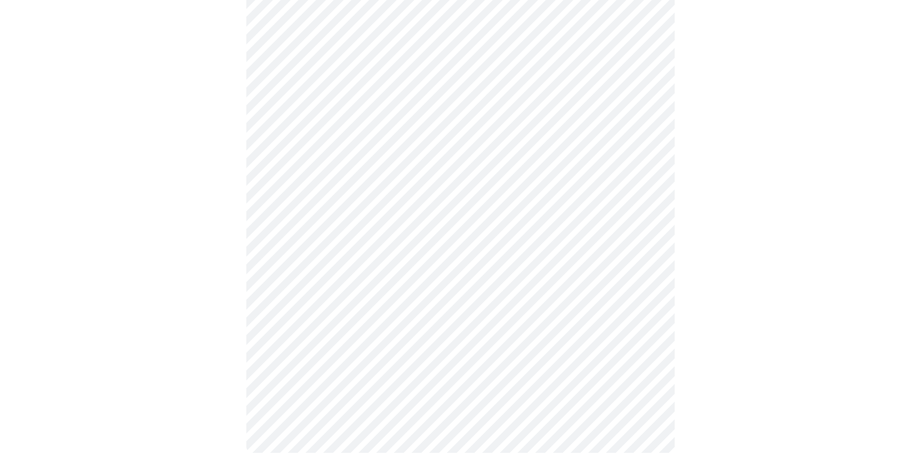
scroll to position [0, 0]
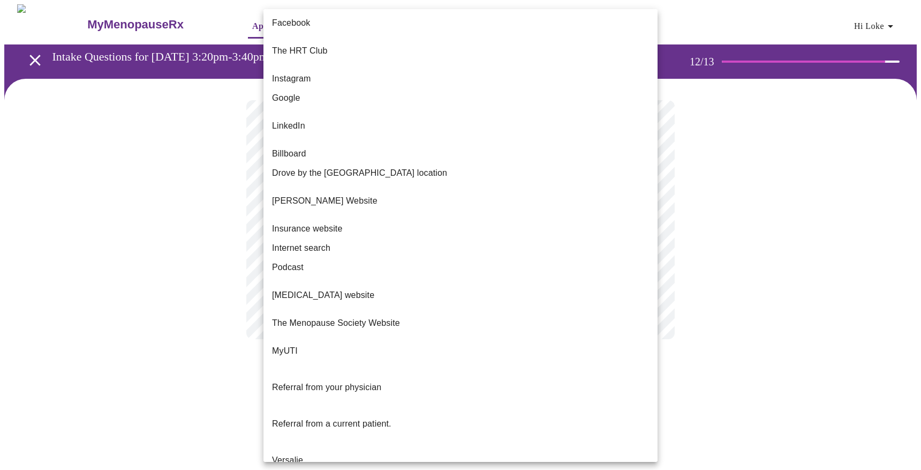
click at [376, 224] on body "MyMenopauseRx Appointments Messaging Labs Uploads Medications Community Refer a…" at bounding box center [460, 182] width 912 height 356
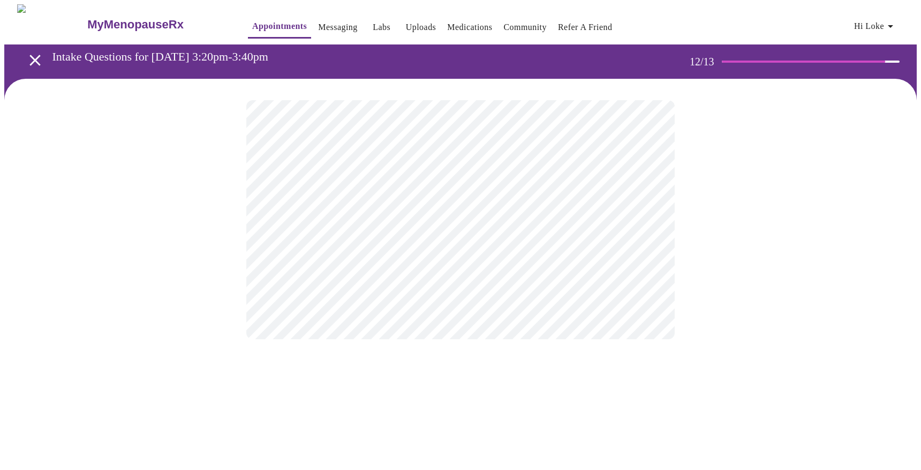
click at [351, 226] on body "MyMenopauseRx Appointments Messaging Labs Uploads Medications Community Refer a…" at bounding box center [460, 182] width 912 height 356
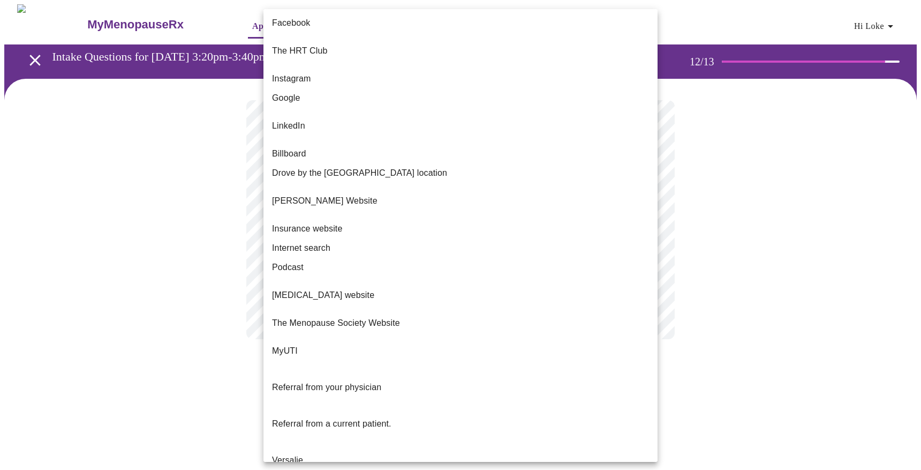
click at [320, 70] on li "Instagram" at bounding box center [460, 78] width 394 height 19
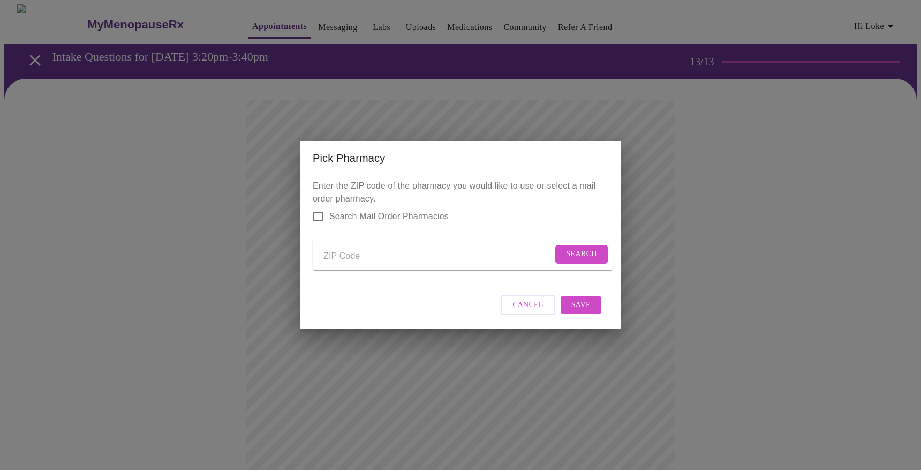
click at [327, 251] on input "Send a message to your care team" at bounding box center [437, 255] width 229 height 17
click at [568, 249] on span "Search" at bounding box center [581, 253] width 31 height 13
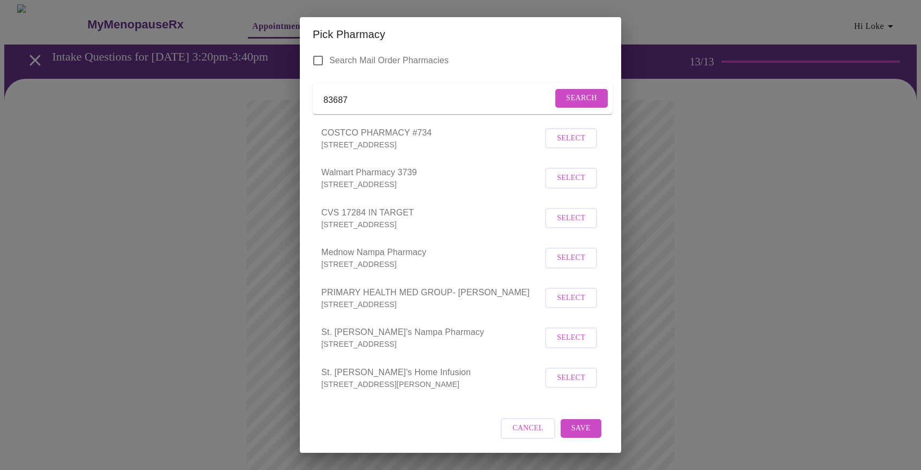
scroll to position [47, 0]
click at [383, 94] on input "83687" at bounding box center [437, 100] width 229 height 17
drag, startPoint x: 383, startPoint y: 94, endPoint x: 306, endPoint y: 92, distance: 77.7
click at [306, 92] on div "Enter the ZIP code of the pharmacy you would like to use or select a mail order…" at bounding box center [460, 251] width 321 height 401
type input "walgreens meridian"
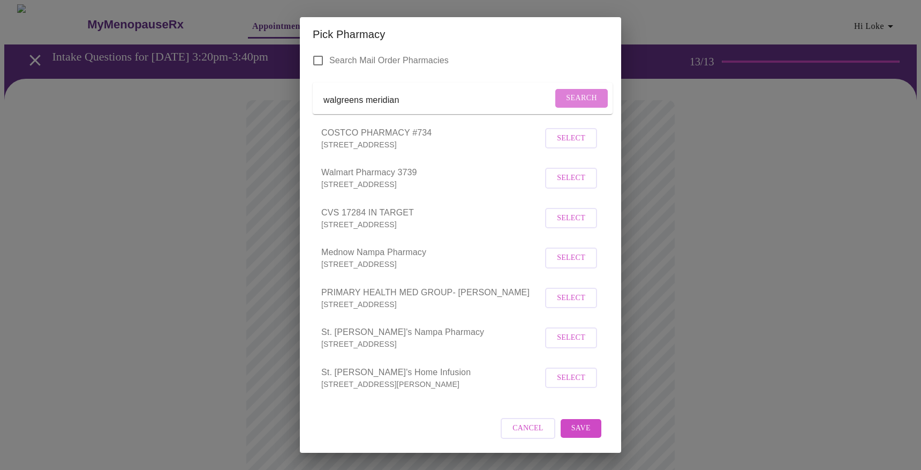
click at [566, 92] on span "Search" at bounding box center [581, 98] width 31 height 13
click at [462, 83] on form "walgreens meridian" at bounding box center [463, 98] width 300 height 31
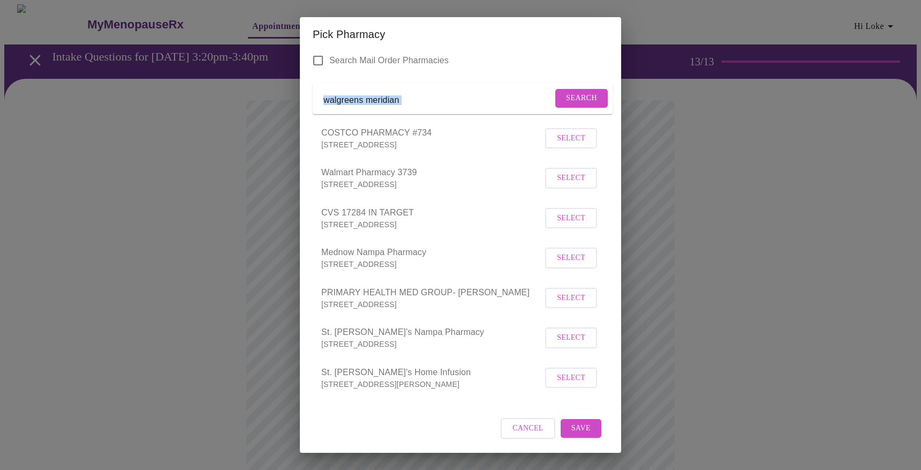
click at [562, 170] on button "Select" at bounding box center [571, 178] width 52 height 21
click at [579, 426] on span "Save" at bounding box center [580, 428] width 19 height 13
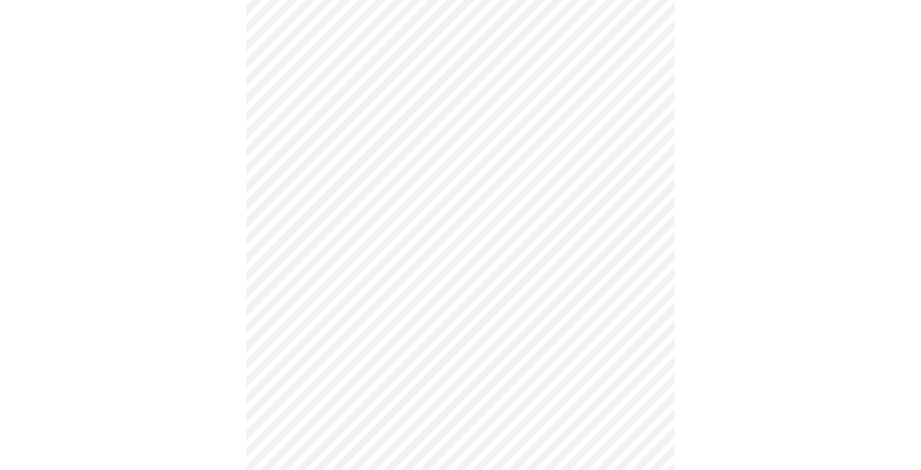
scroll to position [115, 0]
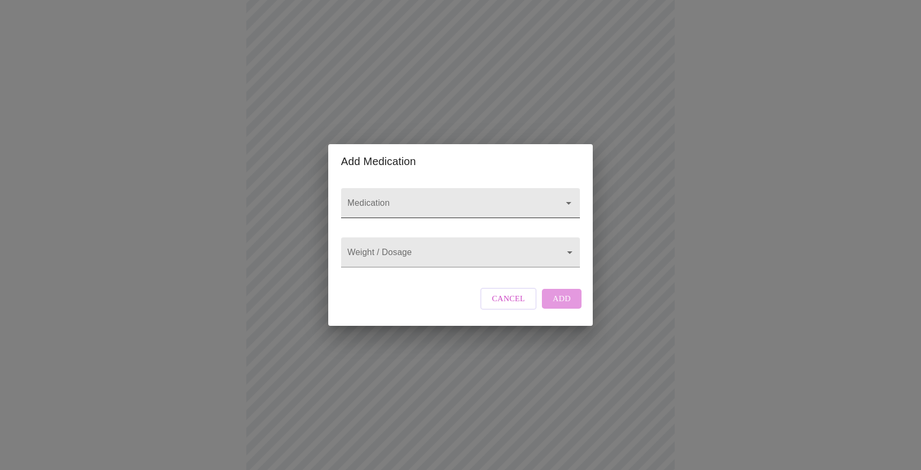
click at [447, 199] on input "Medication" at bounding box center [445, 208] width 200 height 20
click at [526, 95] on div "Add Medication Medication Weight / Dosage ​ Cancel Add" at bounding box center [460, 235] width 921 height 470
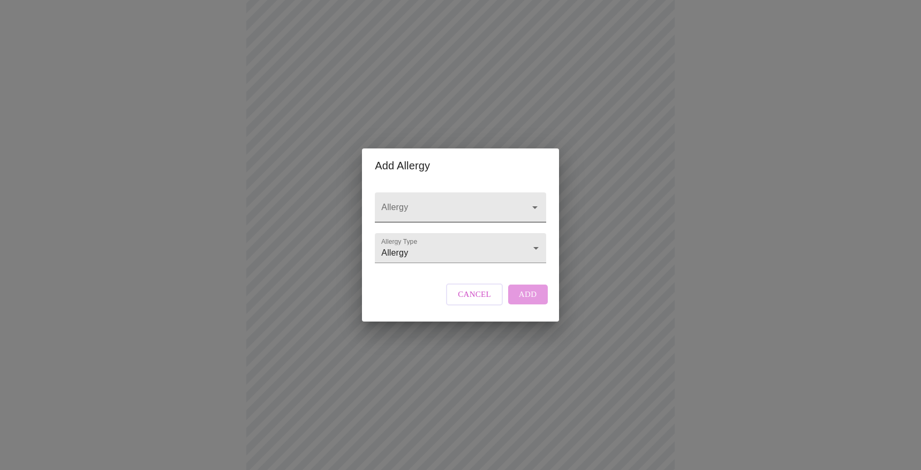
click at [438, 207] on input "Allergy" at bounding box center [445, 212] width 132 height 20
type input "Penecilin"
click at [472, 202] on input "Allergy" at bounding box center [445, 212] width 132 height 20
click at [457, 303] on button "Cancel" at bounding box center [474, 293] width 57 height 21
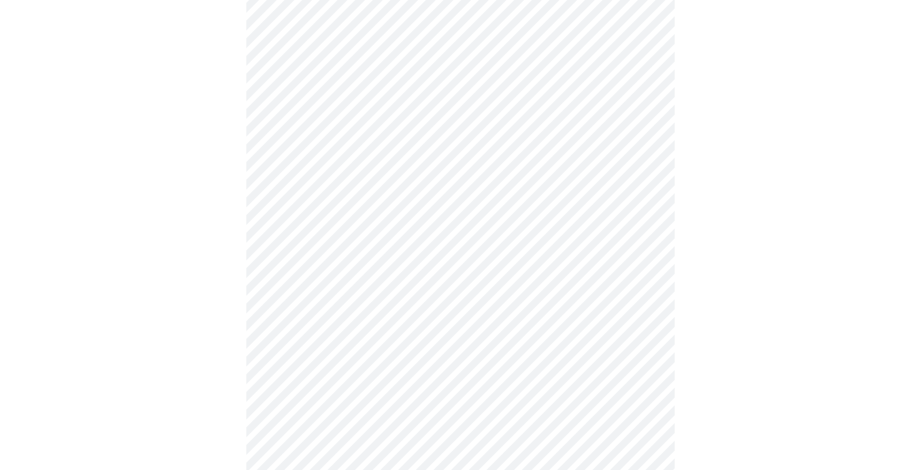
scroll to position [336, 0]
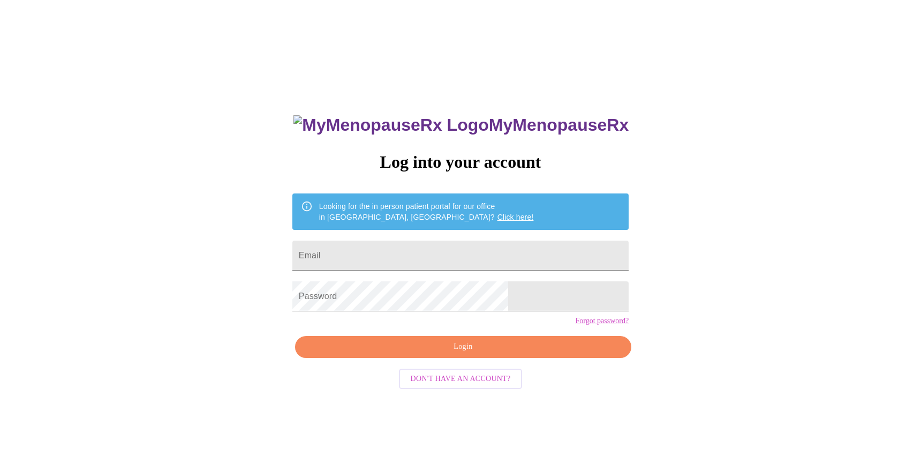
scroll to position [11, 0]
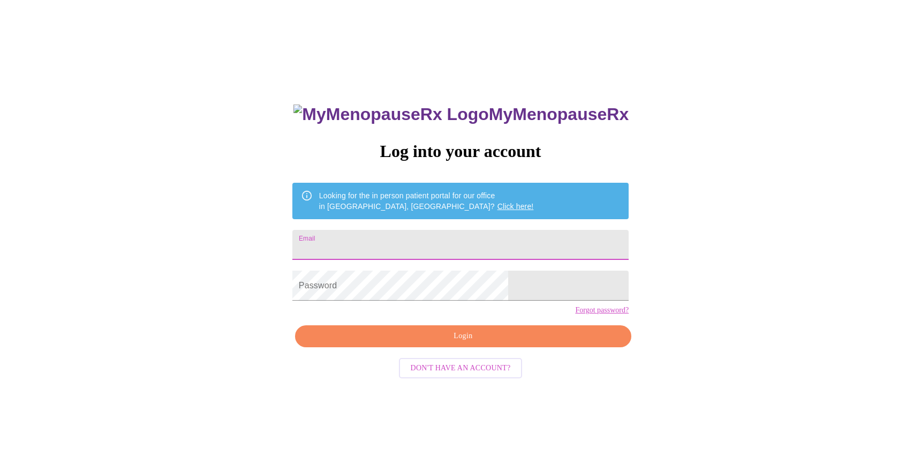
click at [482, 230] on input "Email" at bounding box center [460, 245] width 336 height 30
type input "lokeholda@gmail.com"
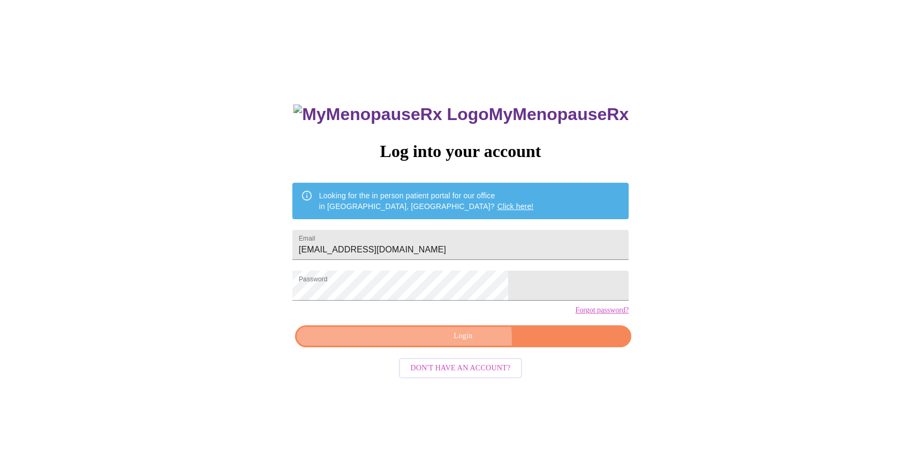
click at [460, 343] on span "Login" at bounding box center [463, 335] width 312 height 13
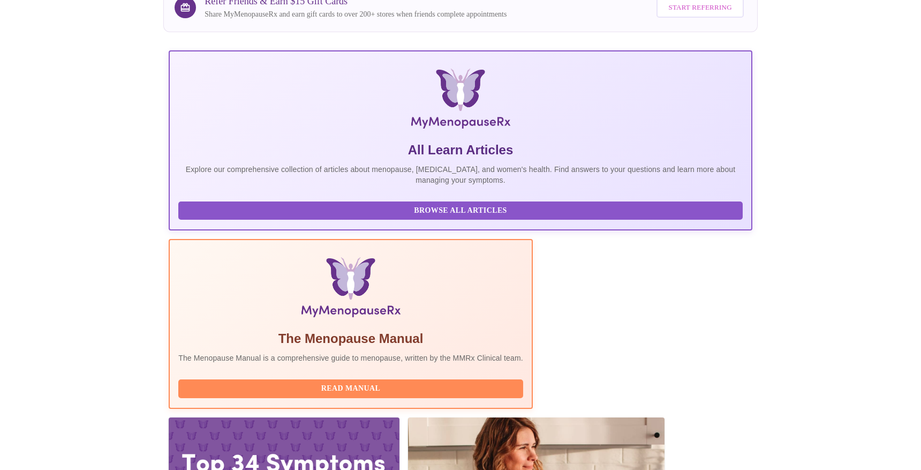
scroll to position [116, 0]
